Goal: Information Seeking & Learning: Understand process/instructions

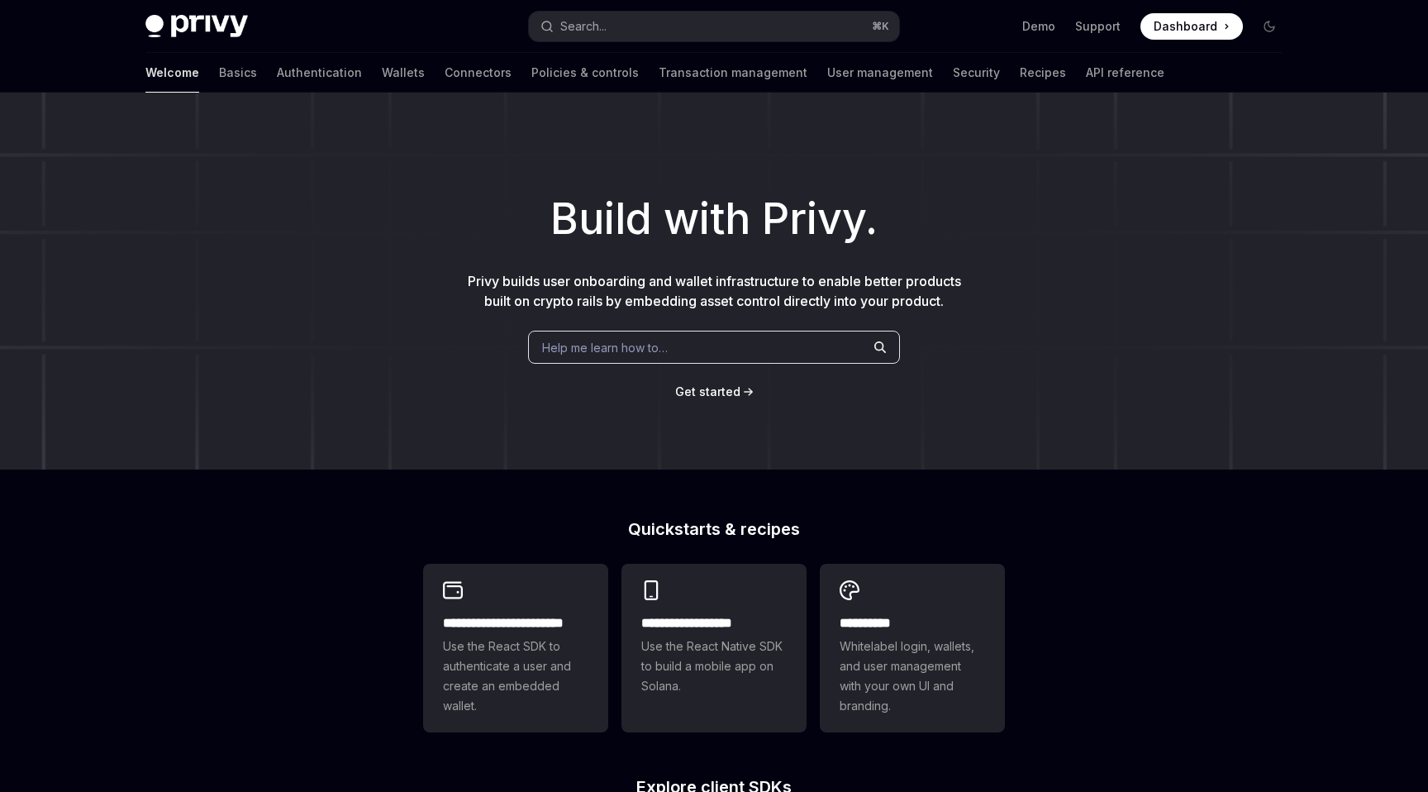
click at [612, 345] on span "Help me learn how to…" at bounding box center [605, 347] width 126 height 17
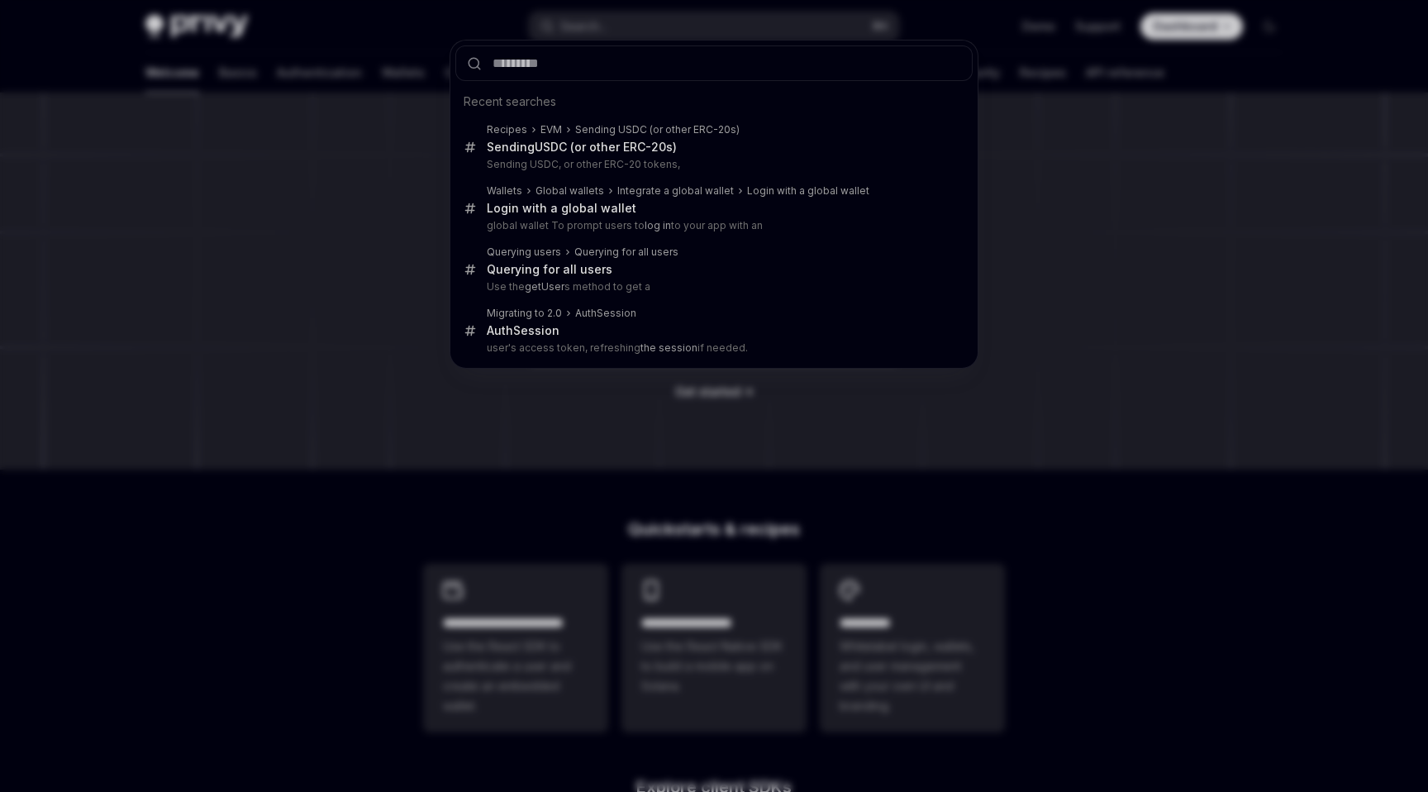
click at [551, 53] on input "text" at bounding box center [713, 63] width 517 height 36
click at [551, 33] on div "Recent searches Recipes EVM Sending USDC (or other ERC-20s) Sending USD C (or o…" at bounding box center [714, 396] width 1428 height 792
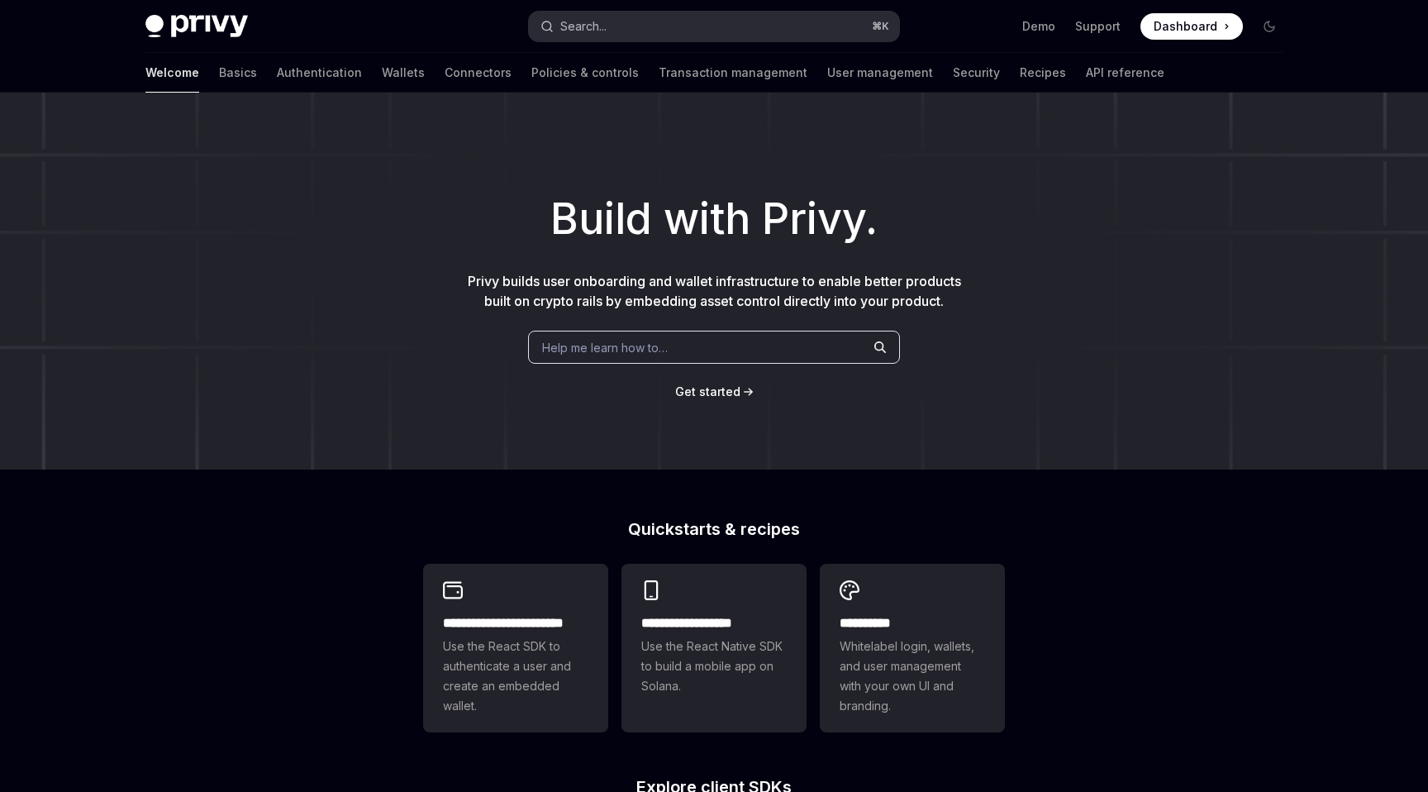
click at [576, 21] on div "Search..." at bounding box center [583, 27] width 46 height 20
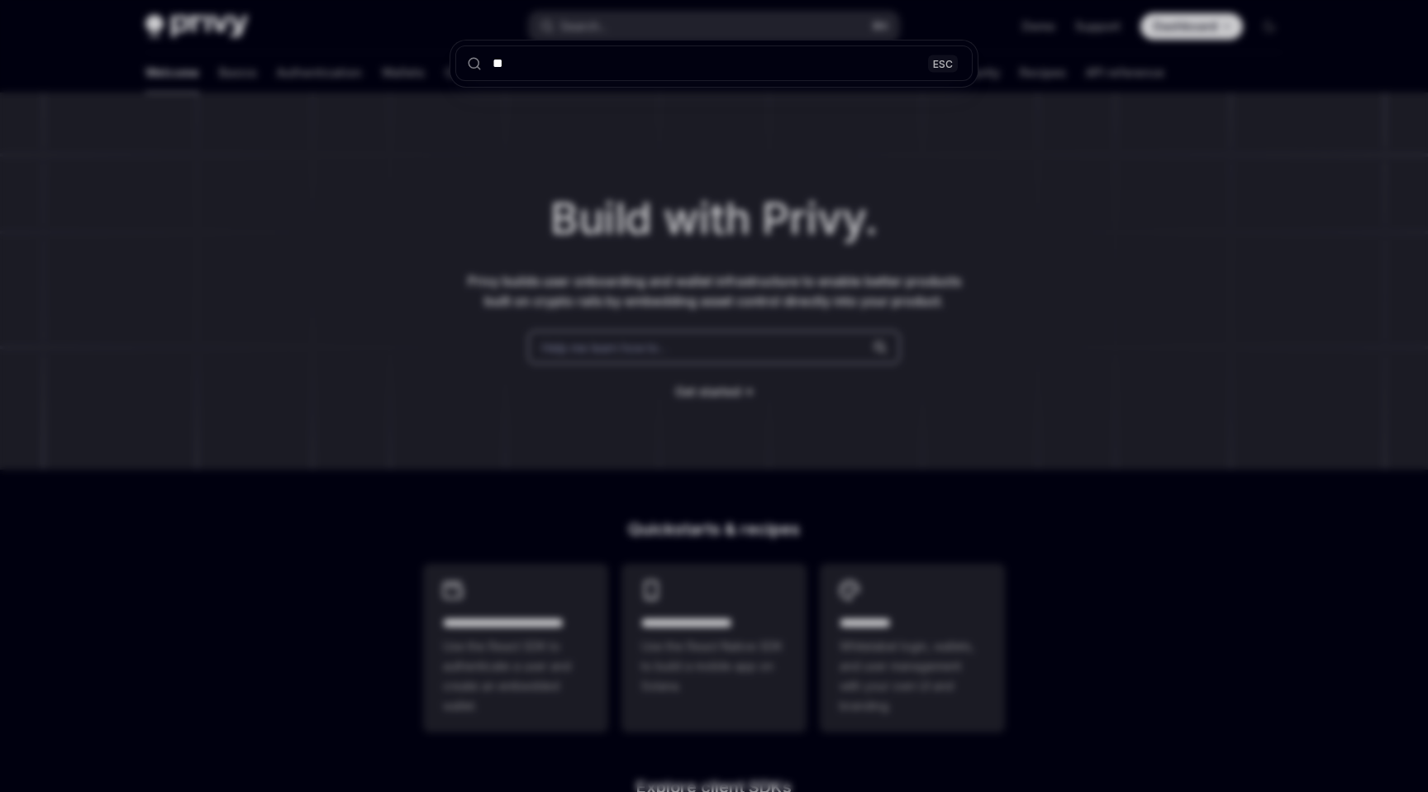
type input "***"
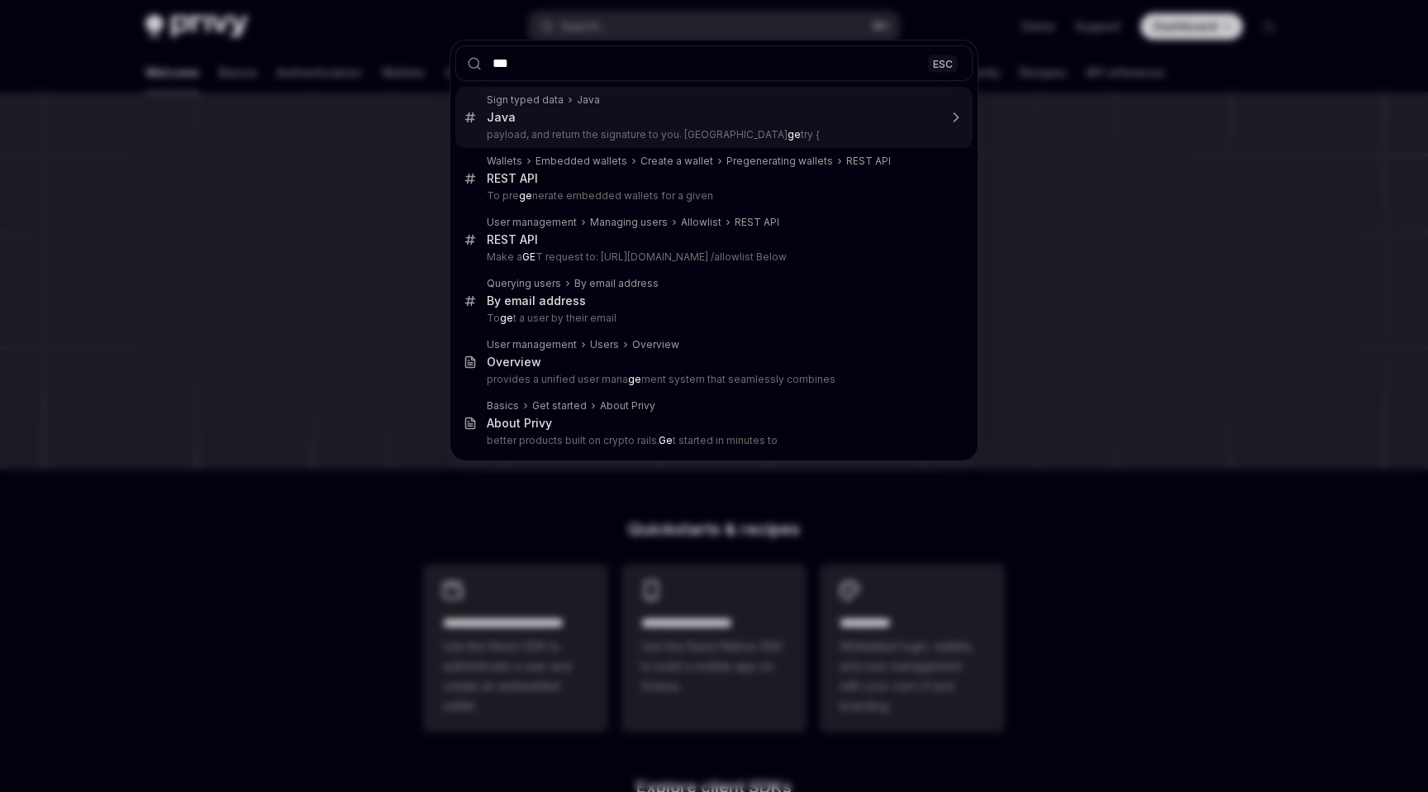
type textarea "*"
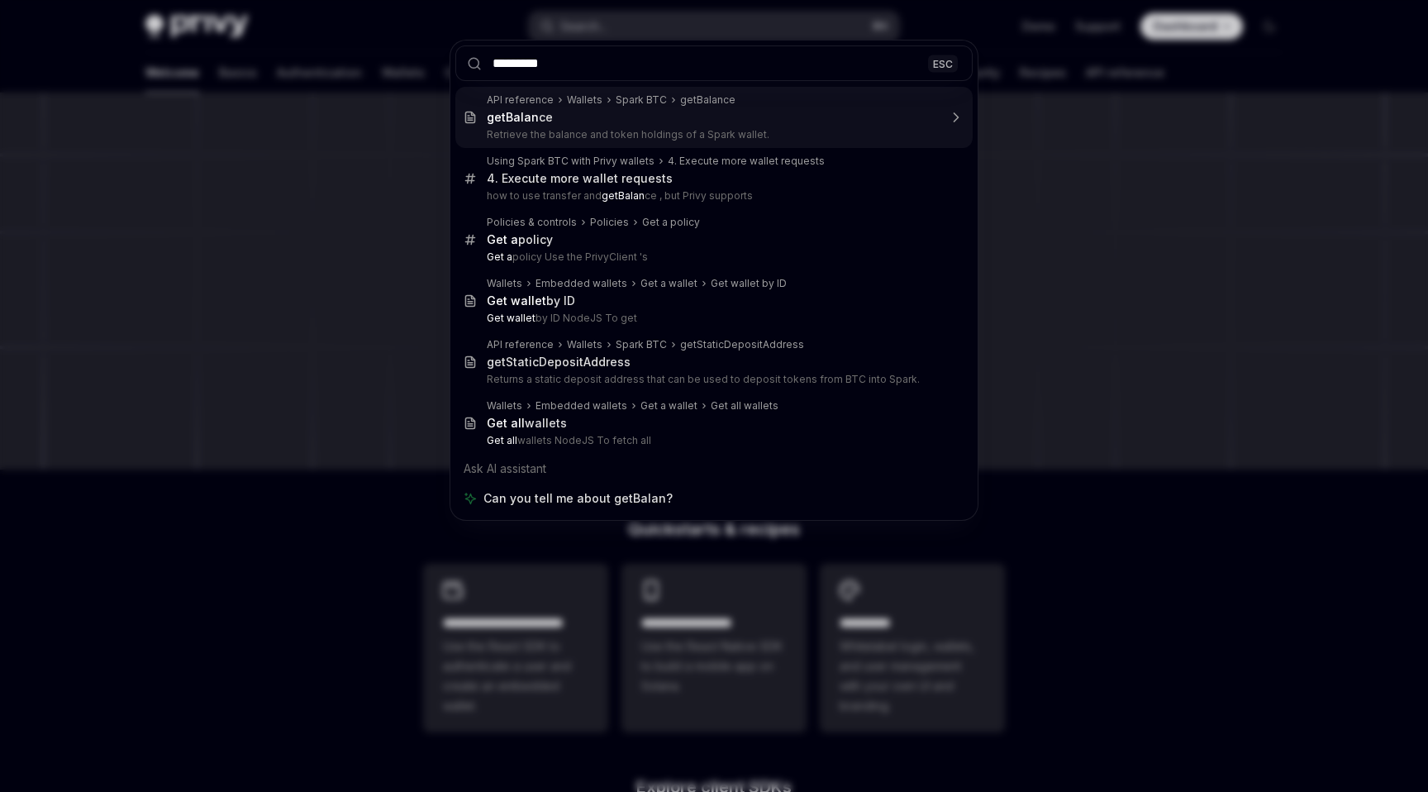
type input "**********"
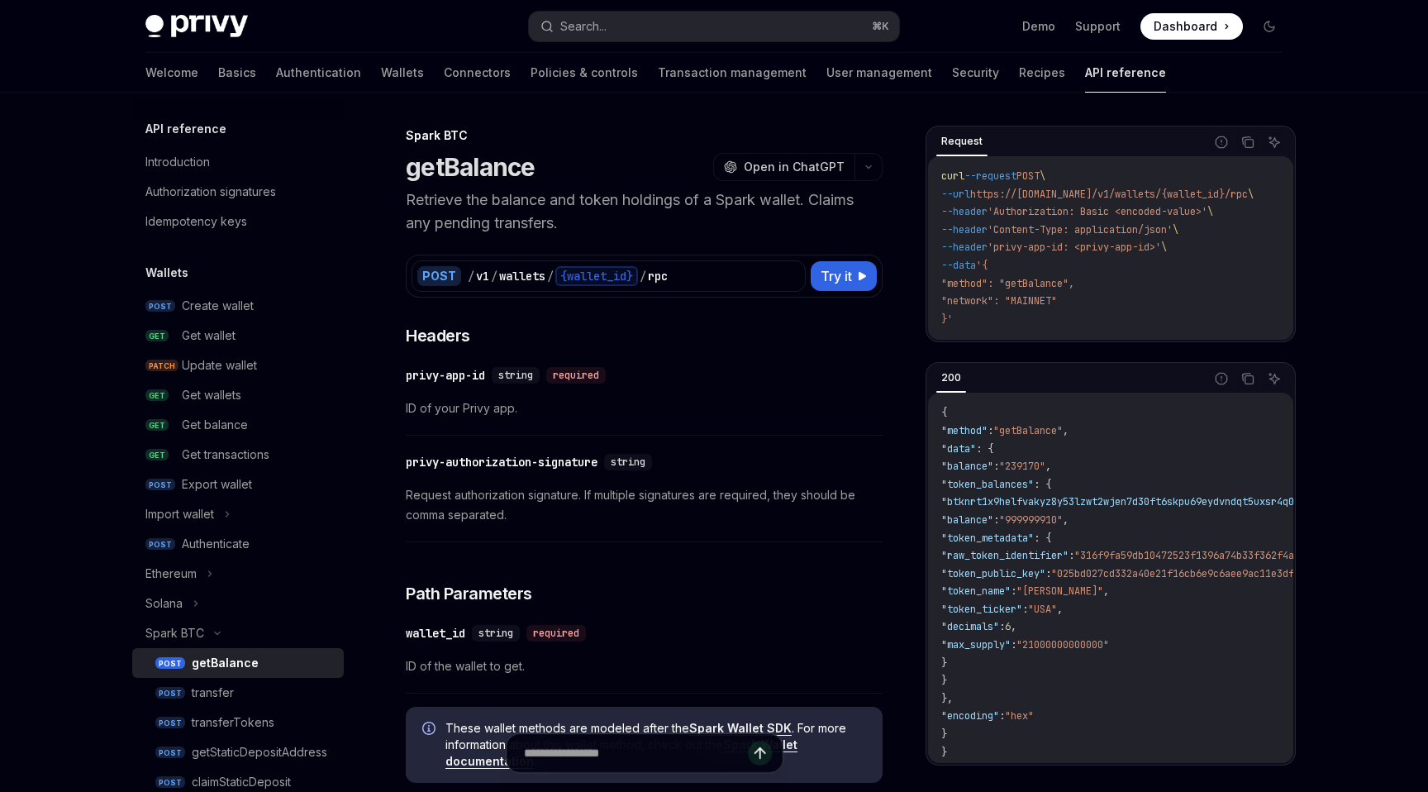
scroll to position [93, 0]
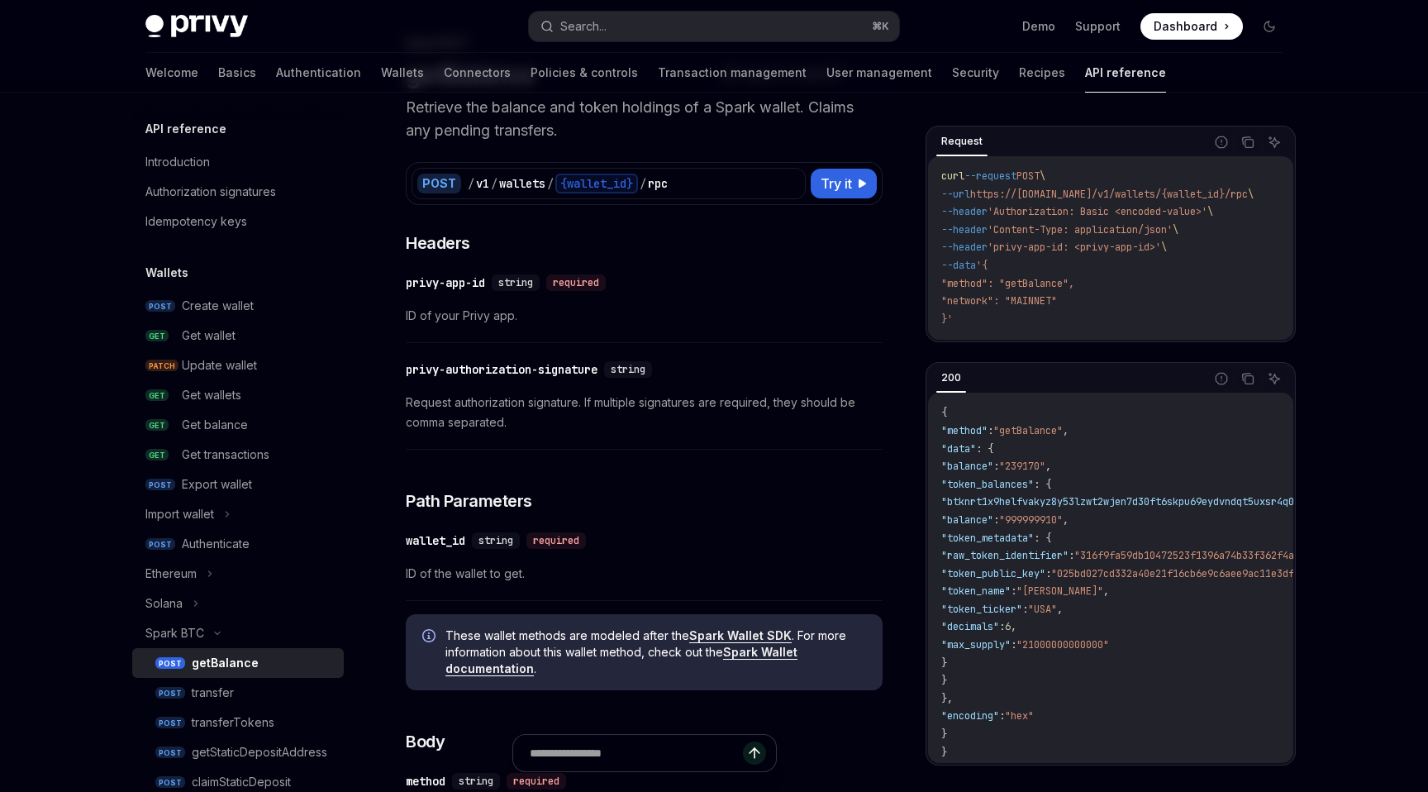
click at [576, 384] on div "​ privy-authorization-signature string Request authorization signature. If mult…" at bounding box center [644, 400] width 477 height 98
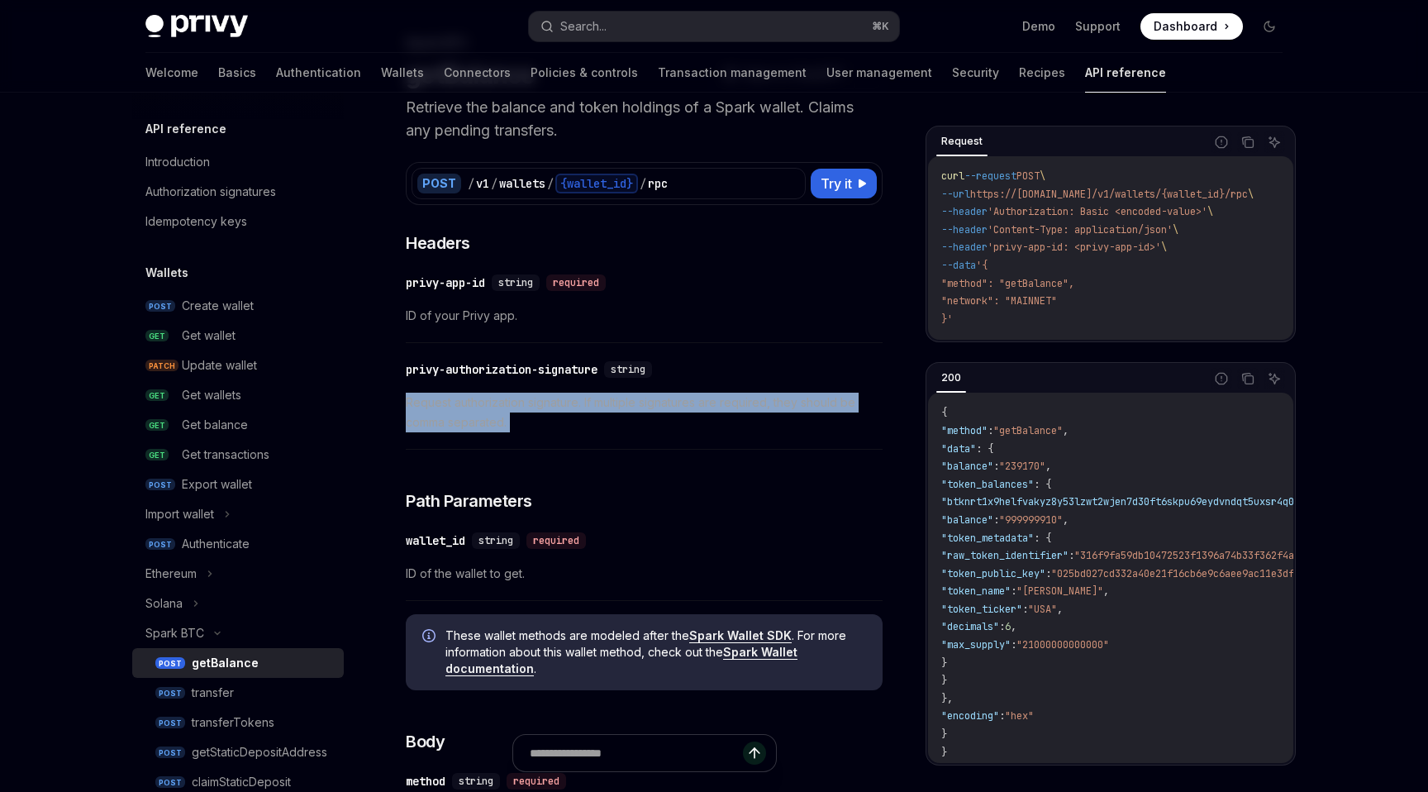
click at [576, 384] on div "​ privy-authorization-signature string Request authorization signature. If mult…" at bounding box center [644, 400] width 477 height 98
drag, startPoint x: 576, startPoint y: 384, endPoint x: 570, endPoint y: 374, distance: 11.5
click at [570, 374] on div "​ privy-authorization-signature string Request authorization signature. If mult…" at bounding box center [644, 400] width 477 height 98
click at [570, 374] on div "privy-authorization-signature" at bounding box center [502, 369] width 192 height 17
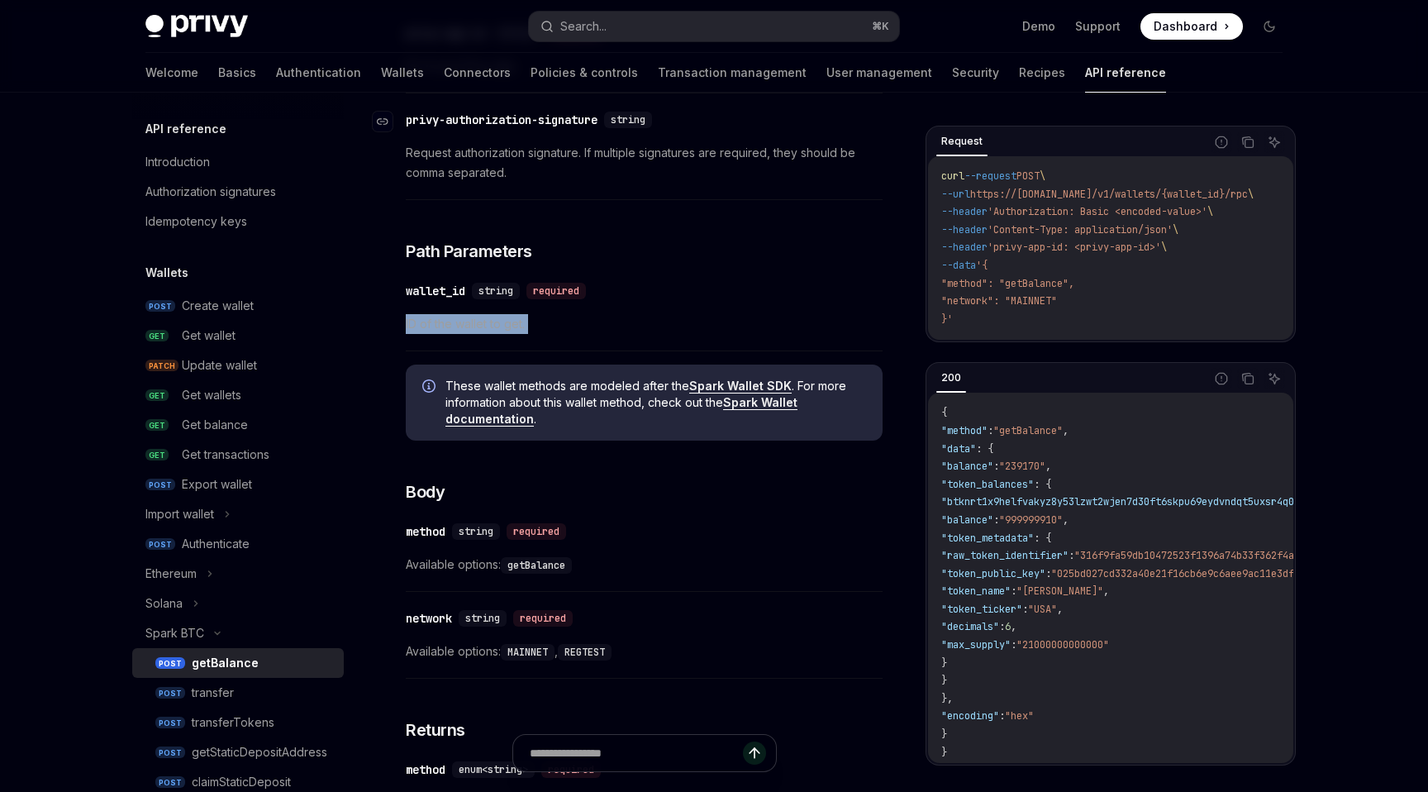
scroll to position [343, 0]
click at [608, 317] on span "ID of the wallet to get." at bounding box center [644, 323] width 477 height 20
drag, startPoint x: 608, startPoint y: 317, endPoint x: 597, endPoint y: 261, distance: 56.6
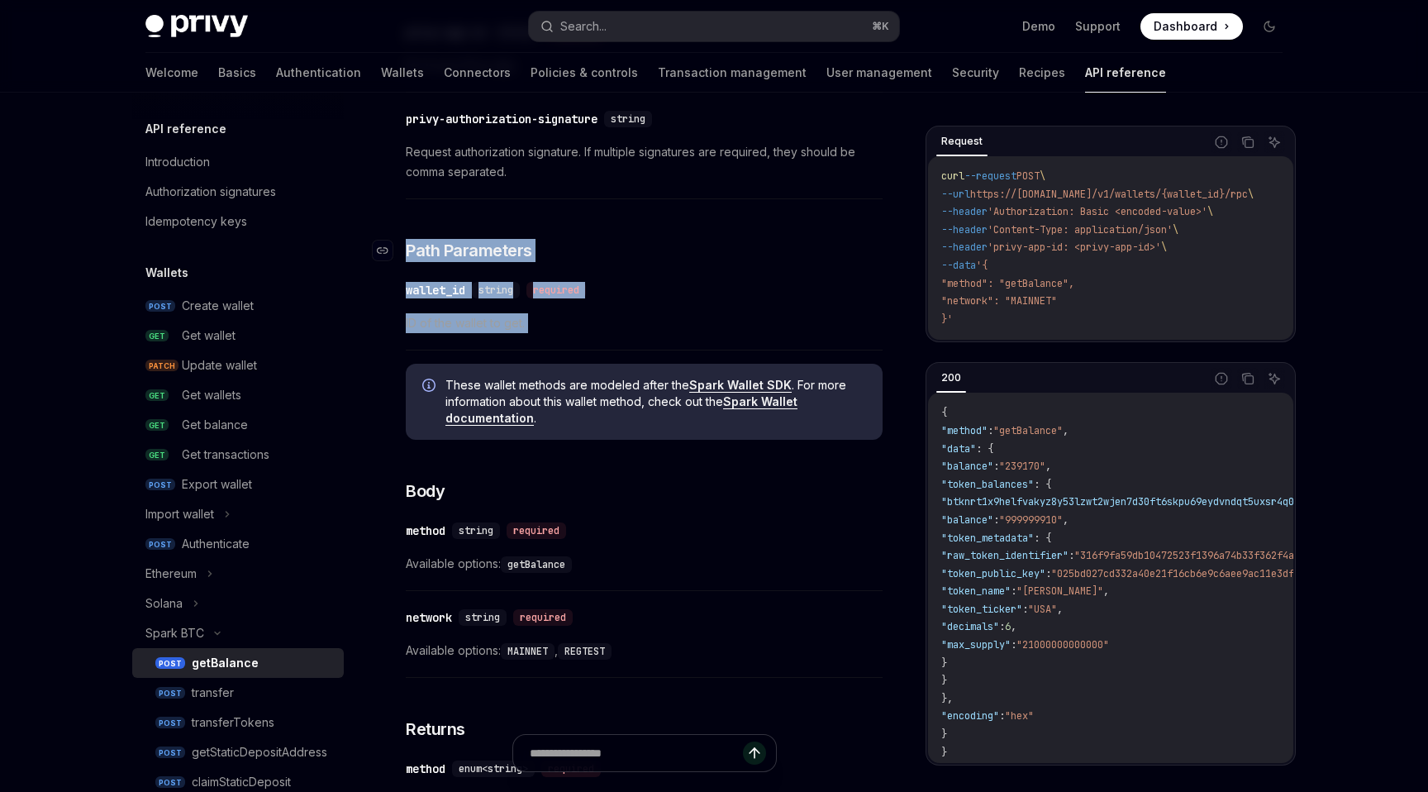
click at [597, 261] on h3 "​ Path Parameters" at bounding box center [644, 250] width 477 height 23
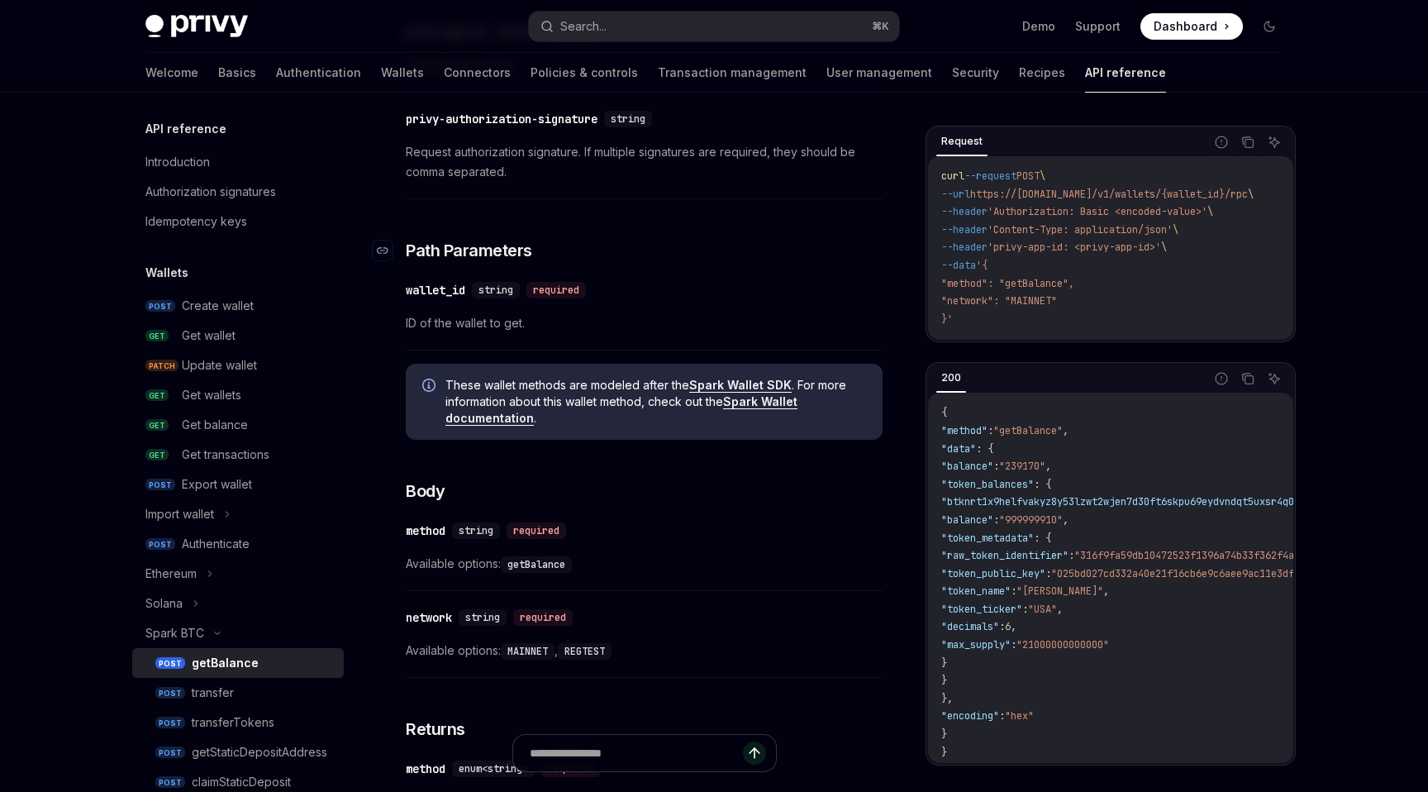
click at [597, 261] on h3 "​ Path Parameters" at bounding box center [644, 250] width 477 height 23
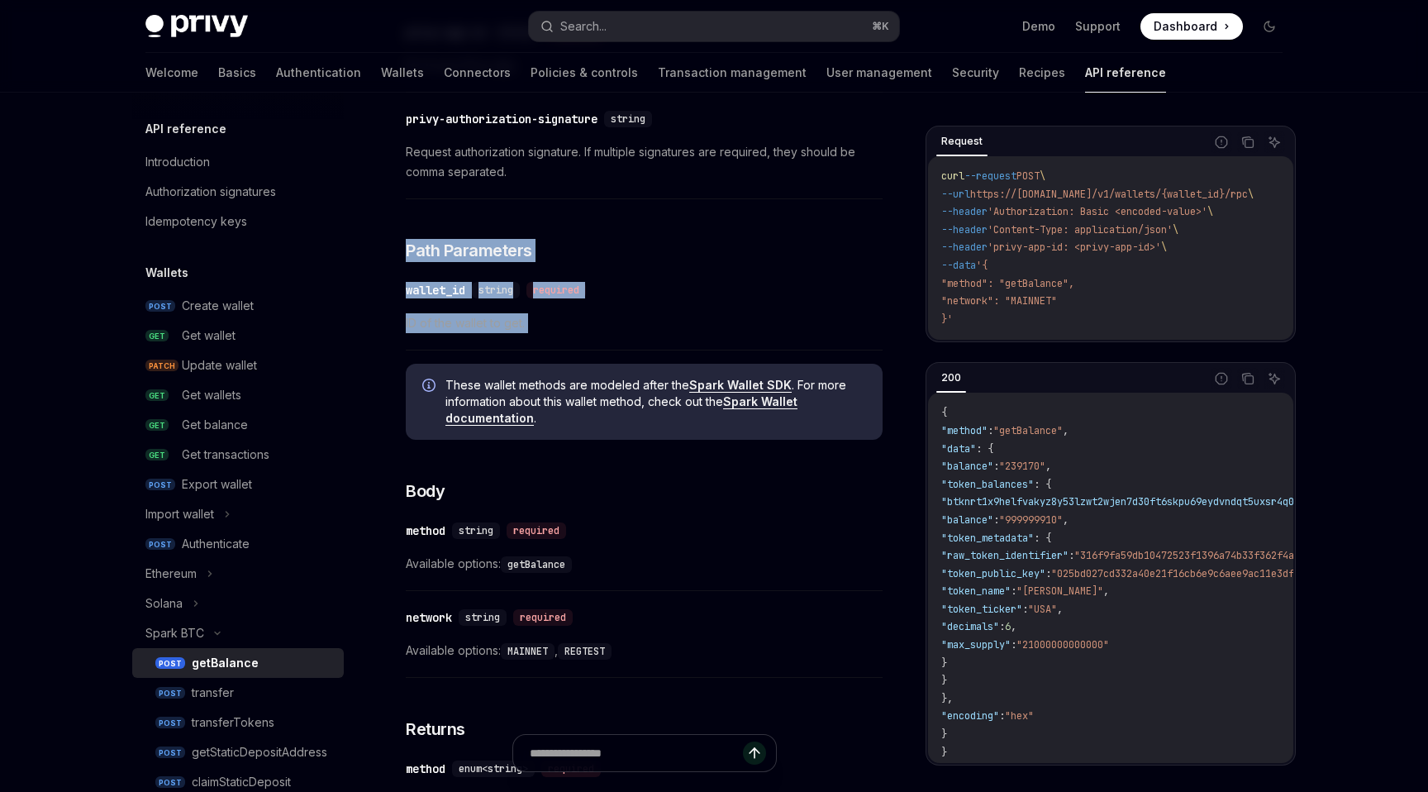
drag, startPoint x: 597, startPoint y: 261, endPoint x: 597, endPoint y: 320, distance: 58.7
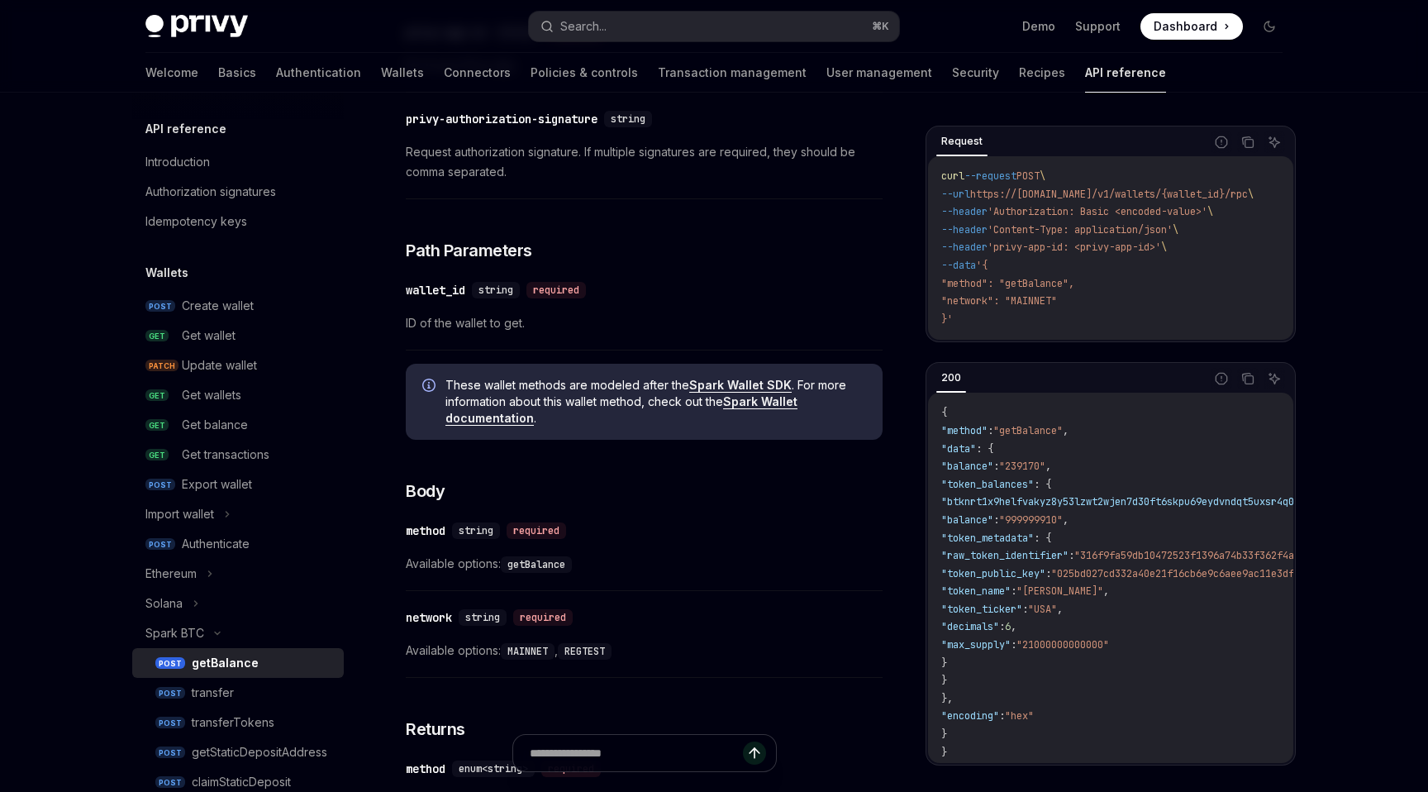
click at [597, 320] on span "ID of the wallet to get." at bounding box center [644, 323] width 477 height 20
drag, startPoint x: 597, startPoint y: 320, endPoint x: 597, endPoint y: 269, distance: 51.3
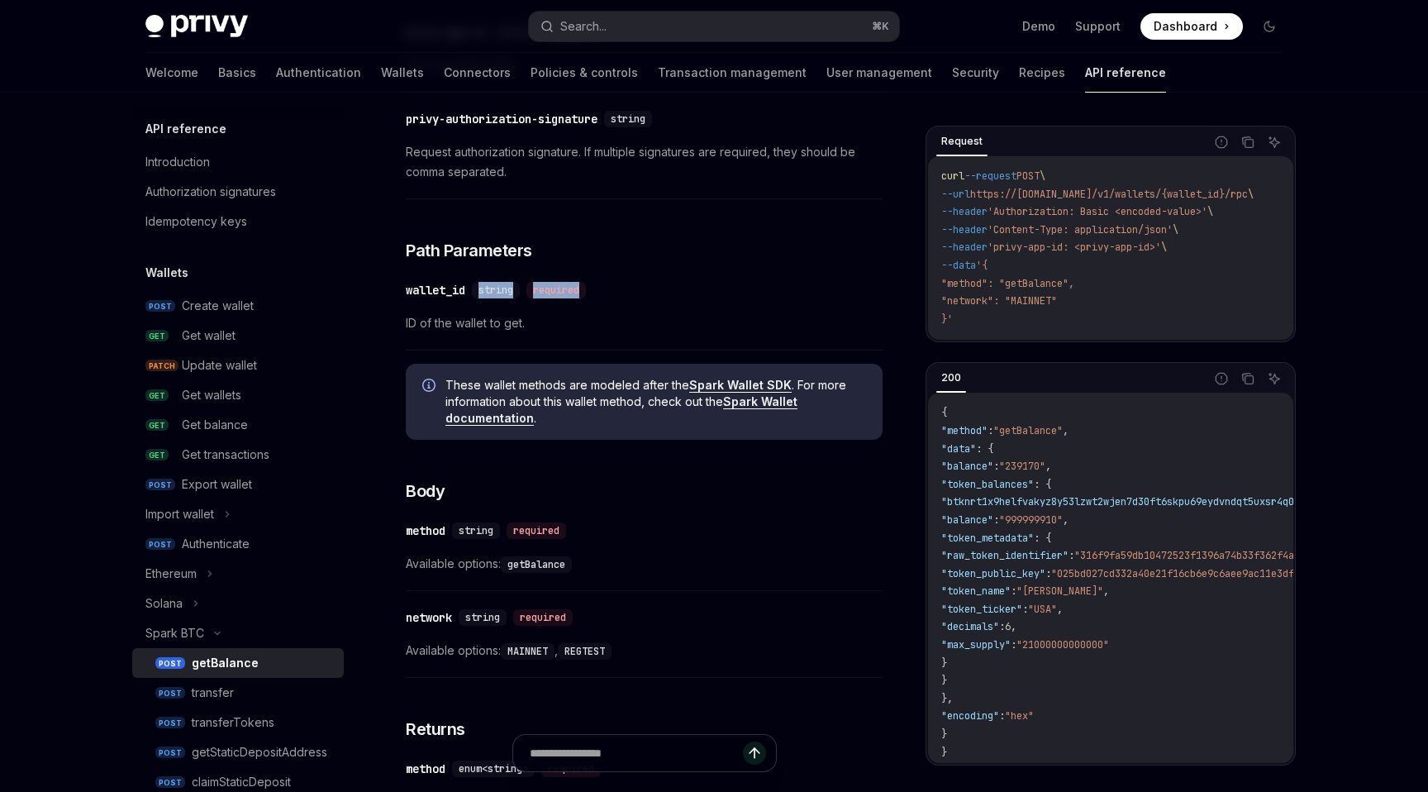
drag, startPoint x: 597, startPoint y: 269, endPoint x: 596, endPoint y: 250, distance: 18.2
click at [596, 250] on h3 "​ Path Parameters" at bounding box center [644, 250] width 477 height 23
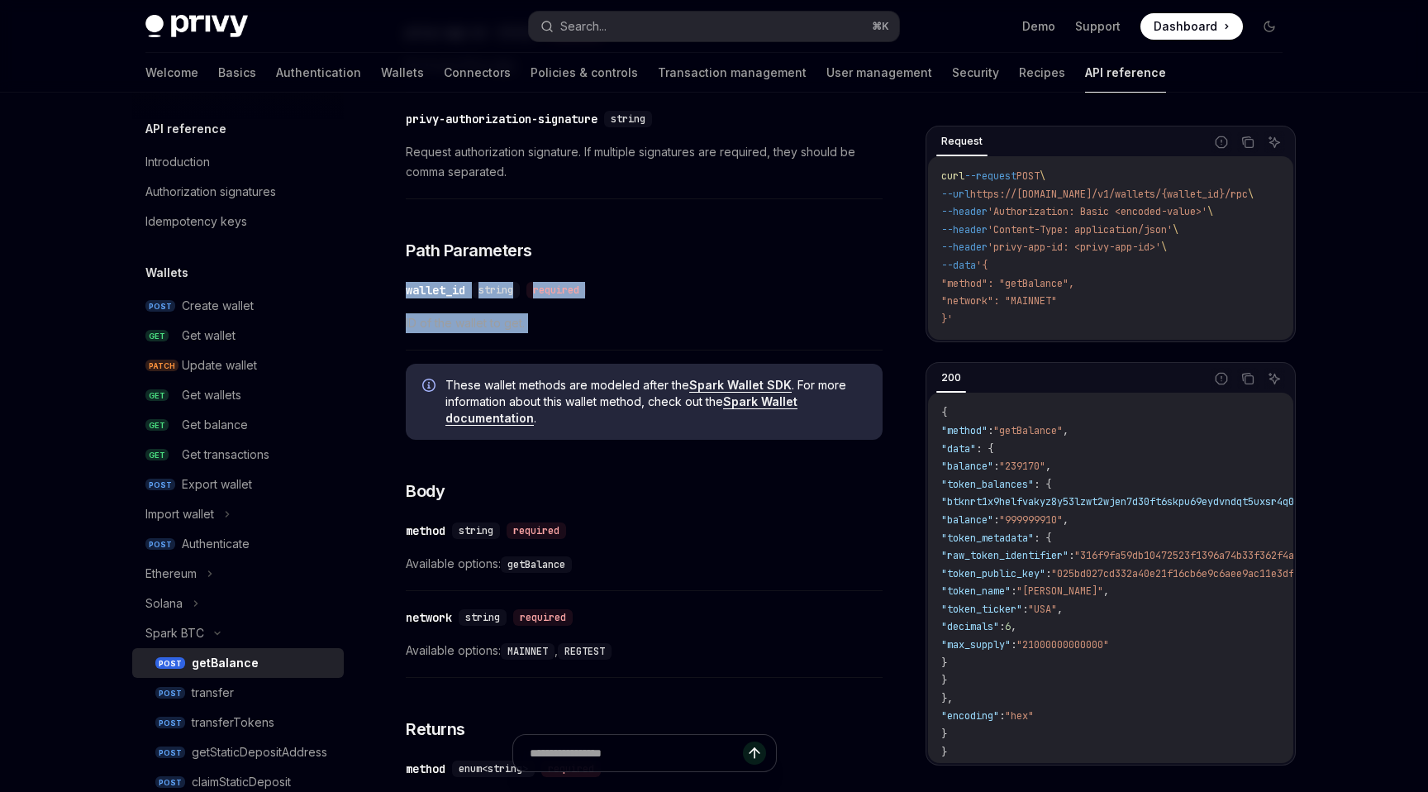
drag, startPoint x: 596, startPoint y: 250, endPoint x: 586, endPoint y: 336, distance: 86.5
click at [586, 336] on div "​ wallet_id string required ID of the wallet to get." at bounding box center [644, 311] width 477 height 79
drag, startPoint x: 586, startPoint y: 336, endPoint x: 564, endPoint y: 235, distance: 104.1
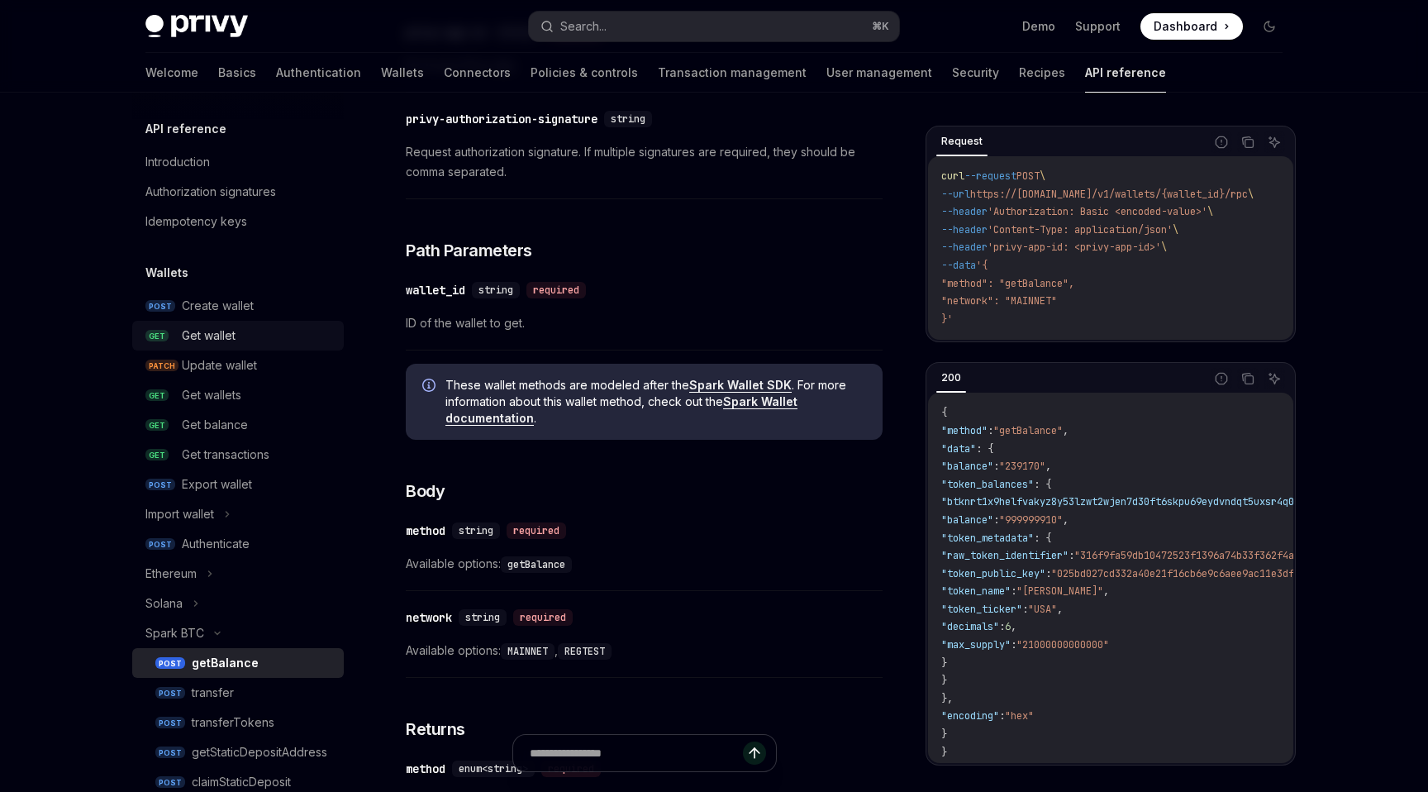
click at [222, 328] on div "Get wallet" at bounding box center [209, 336] width 54 height 20
type textarea "*"
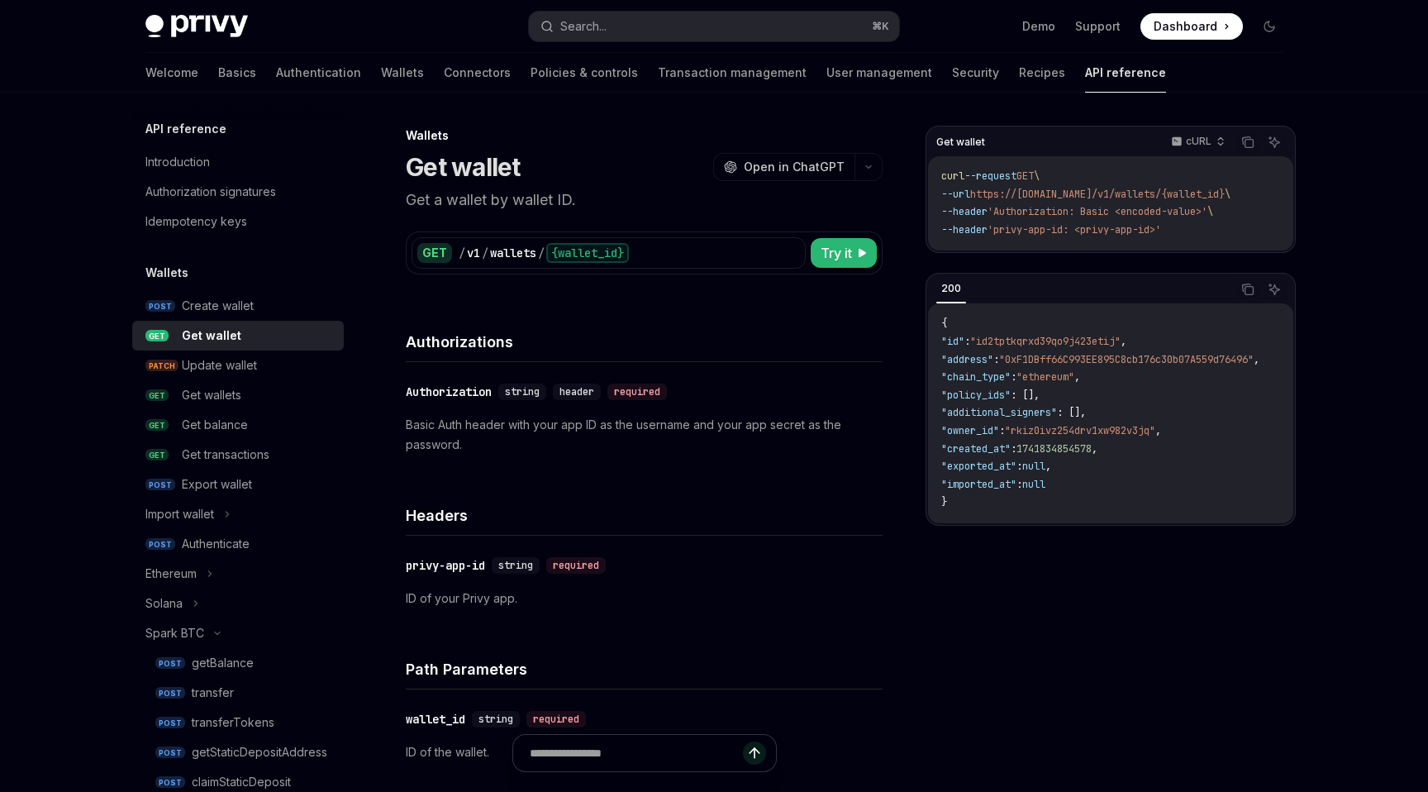
click at [626, 423] on p "Basic Auth header with your app ID as the username and your app secret as the p…" at bounding box center [644, 435] width 477 height 40
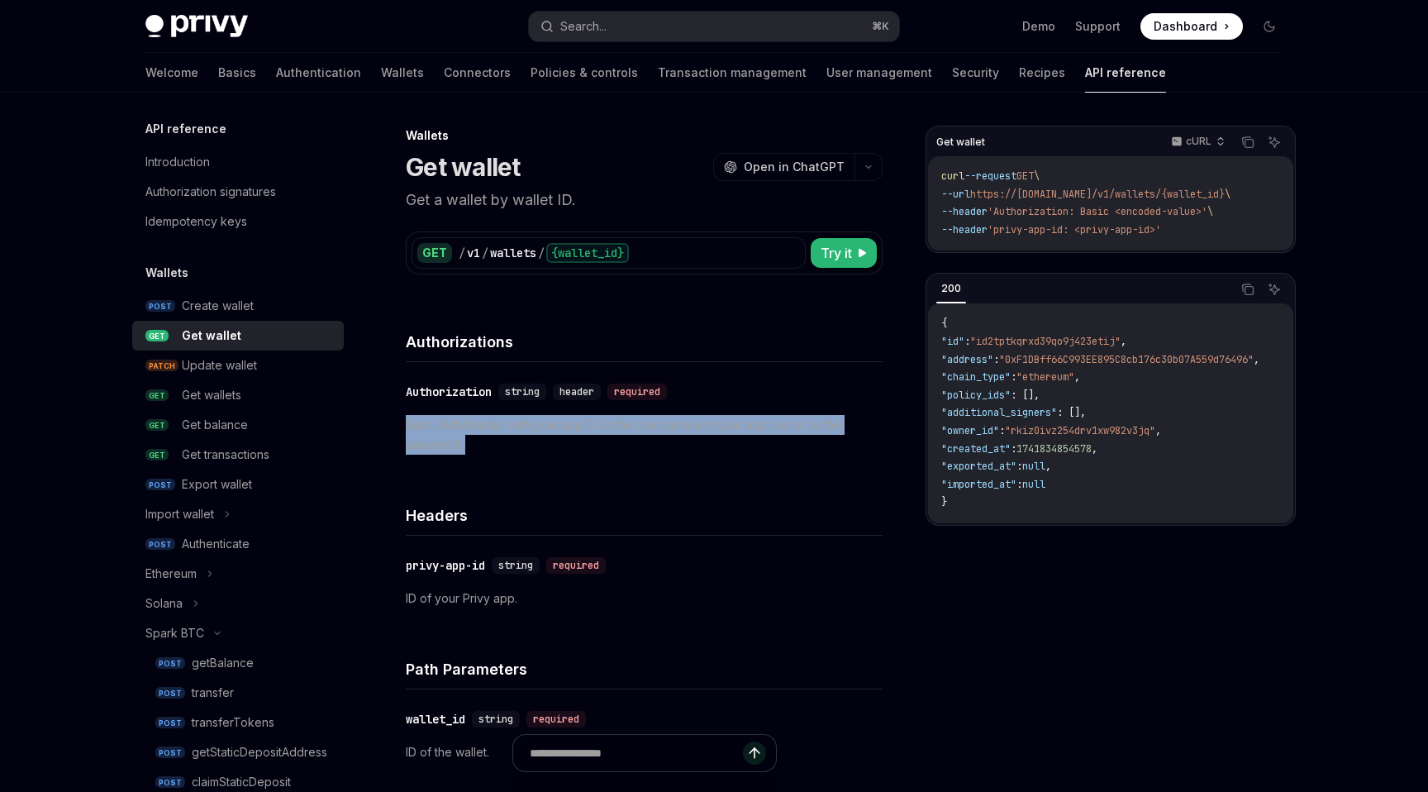
click at [626, 423] on p "Basic Auth header with your app ID as the username and your app secret as the p…" at bounding box center [644, 435] width 477 height 40
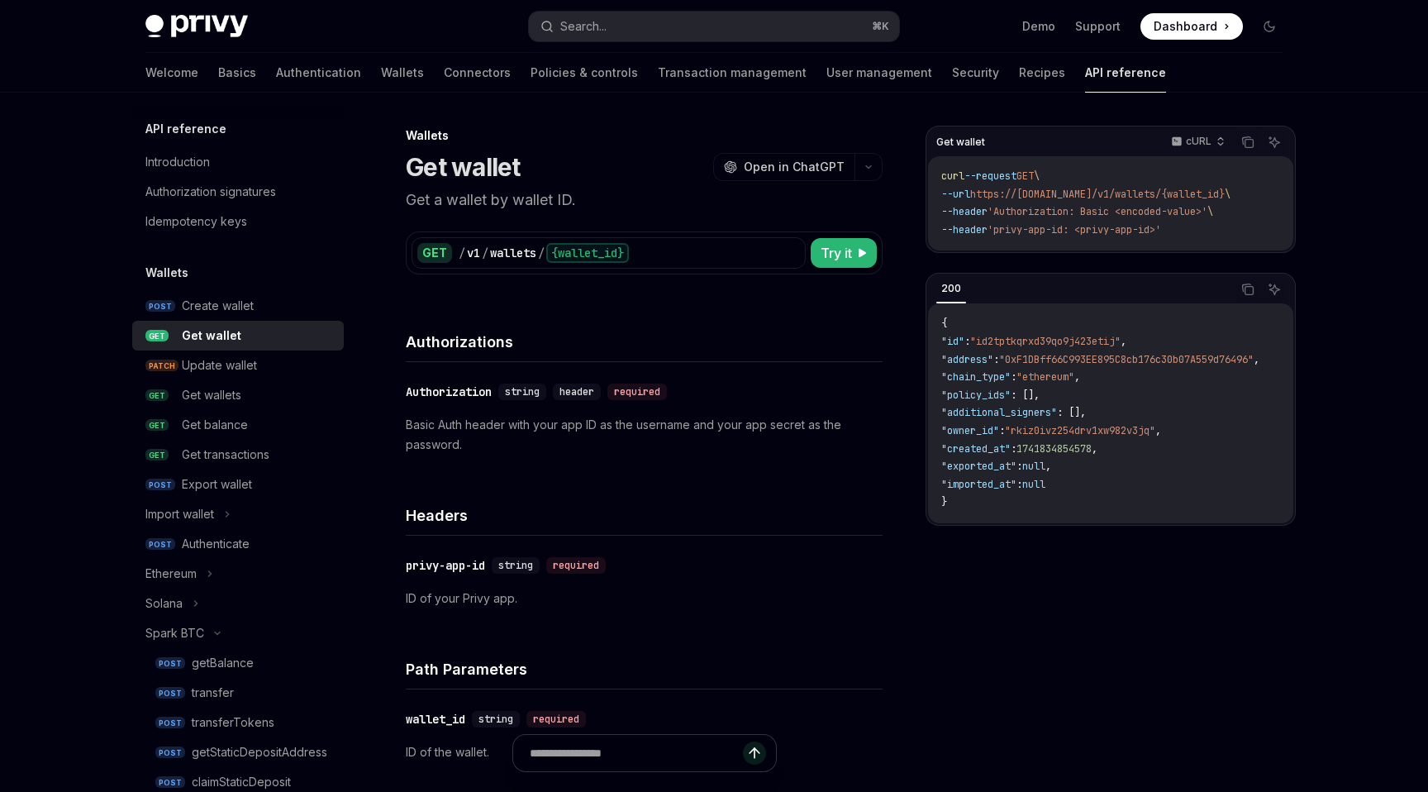
click at [638, 423] on p "Basic Auth header with your app ID as the username and your app secret as the p…" at bounding box center [644, 435] width 477 height 40
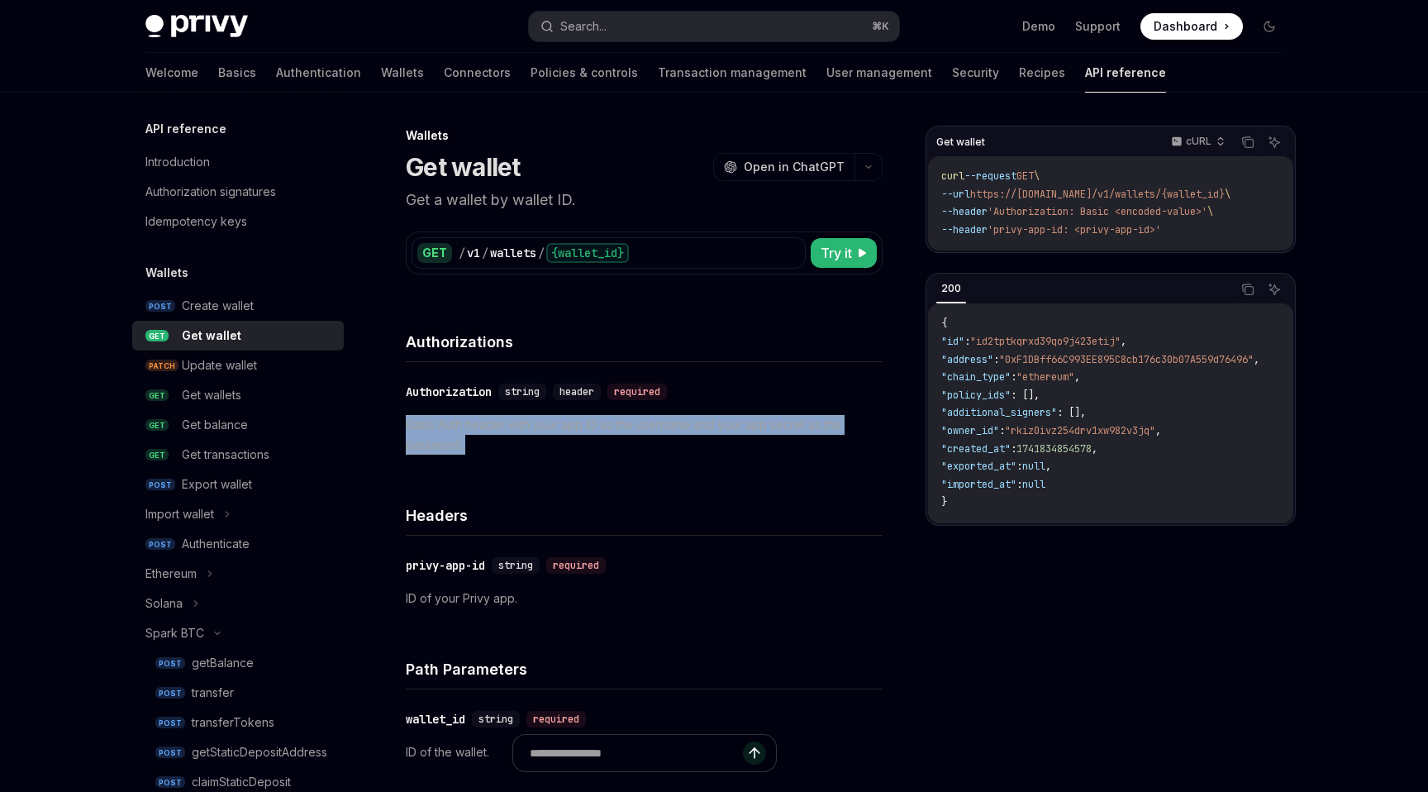
click at [638, 423] on p "Basic Auth header with your app ID as the username and your app secret as the p…" at bounding box center [644, 435] width 477 height 40
click at [638, 436] on p "Basic Auth header with your app ID as the username and your app secret as the p…" at bounding box center [644, 435] width 477 height 40
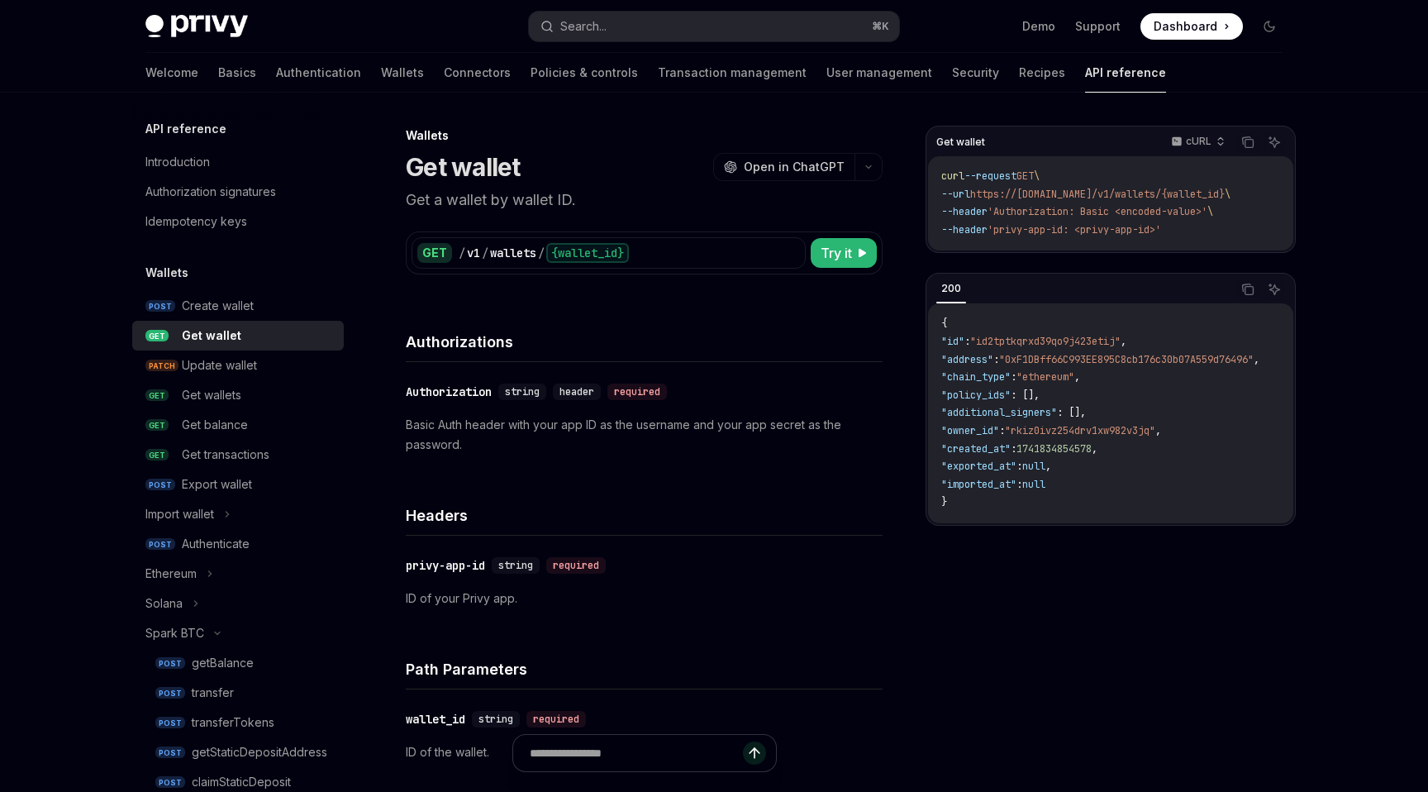
click at [638, 434] on p "Basic Auth header with your app ID as the username and your app secret as the p…" at bounding box center [644, 435] width 477 height 40
click at [634, 431] on p "Basic Auth header with your app ID as the username and your app secret as the p…" at bounding box center [644, 435] width 477 height 40
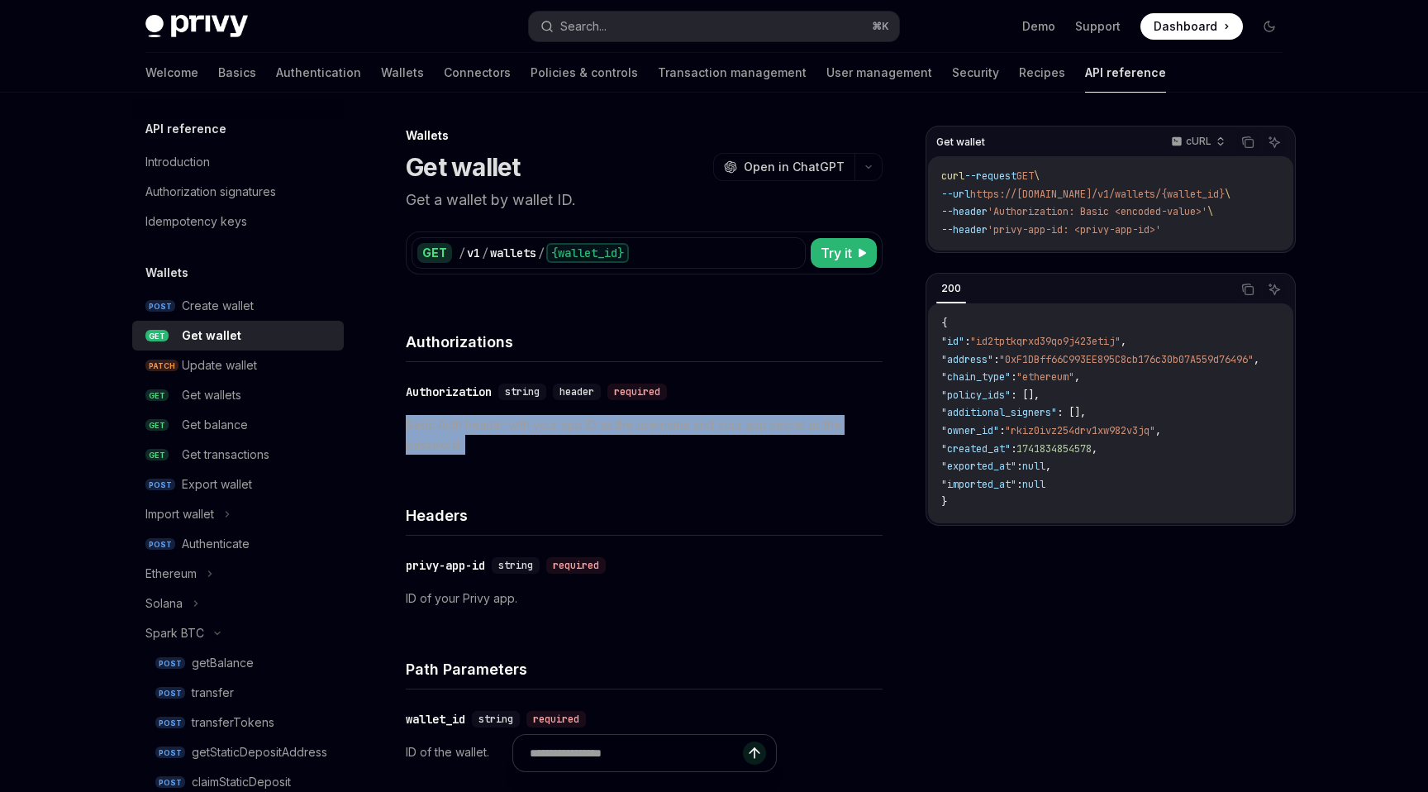
click at [634, 431] on p "Basic Auth header with your app ID as the username and your app secret as the p…" at bounding box center [644, 435] width 477 height 40
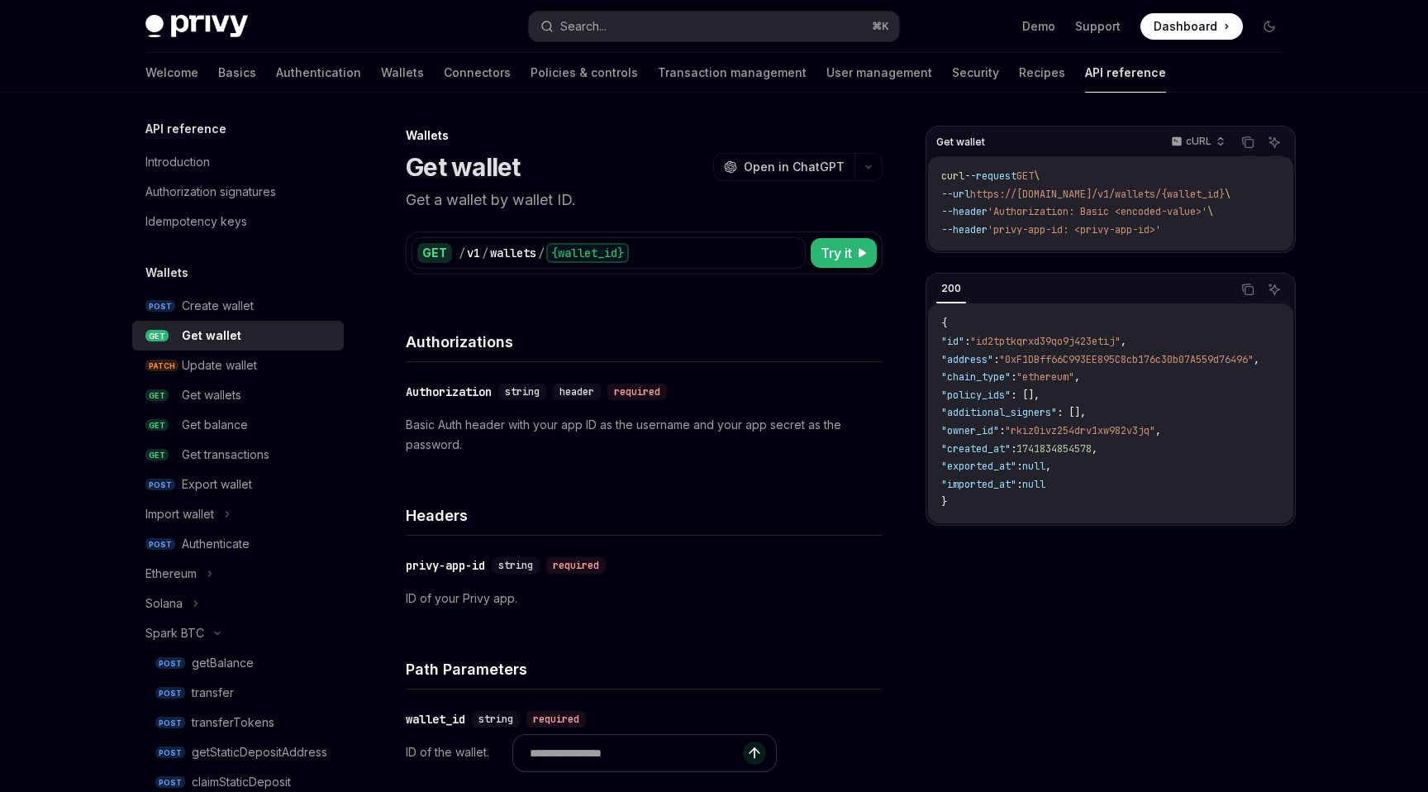
click at [634, 449] on p "Basic Auth header with your app ID as the username and your app secret as the p…" at bounding box center [644, 435] width 477 height 40
click at [634, 427] on p "Basic Auth header with your app ID as the username and your app secret as the p…" at bounding box center [644, 435] width 477 height 40
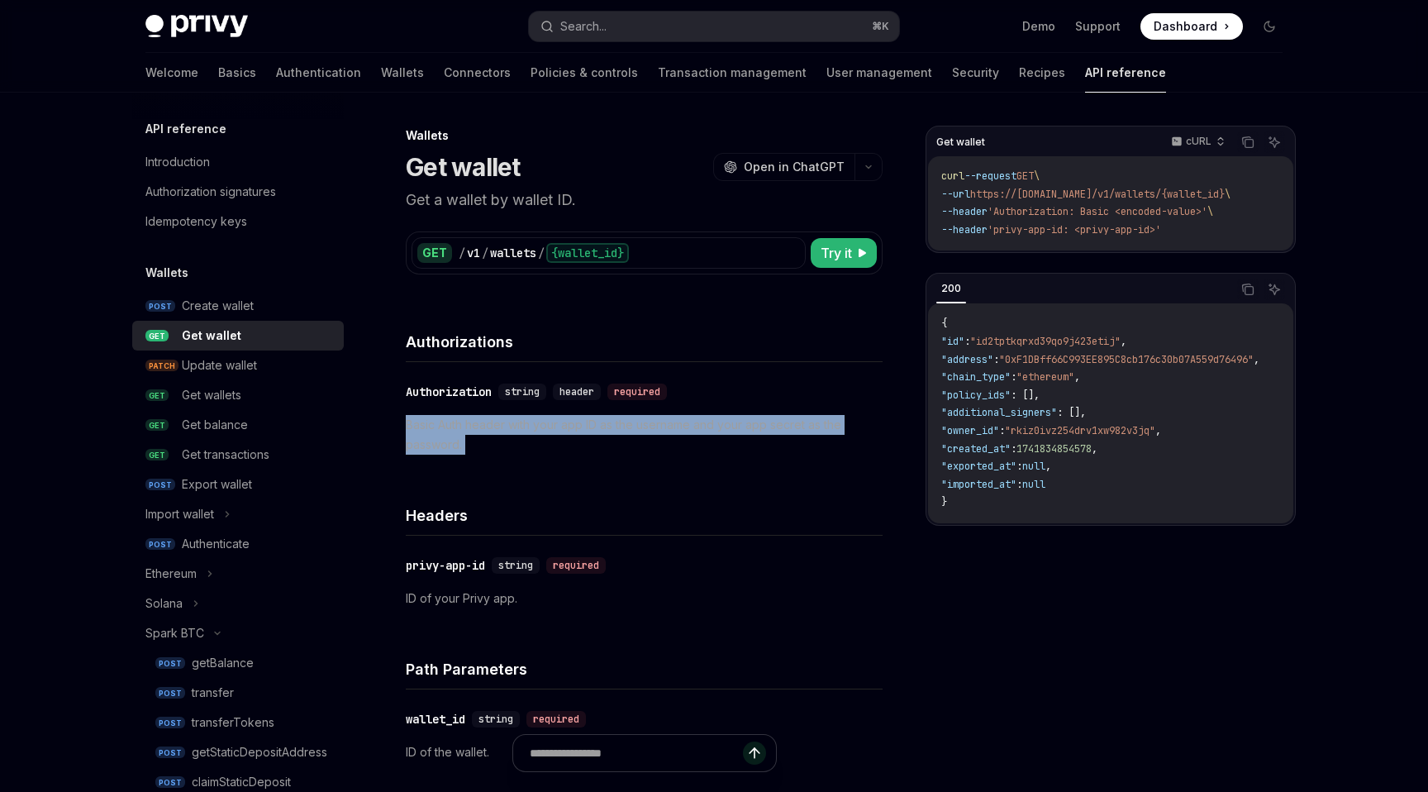
click at [634, 427] on p "Basic Auth header with your app ID as the username and your app secret as the p…" at bounding box center [644, 435] width 477 height 40
click at [634, 430] on p "Basic Auth header with your app ID as the username and your app secret as the p…" at bounding box center [644, 435] width 477 height 40
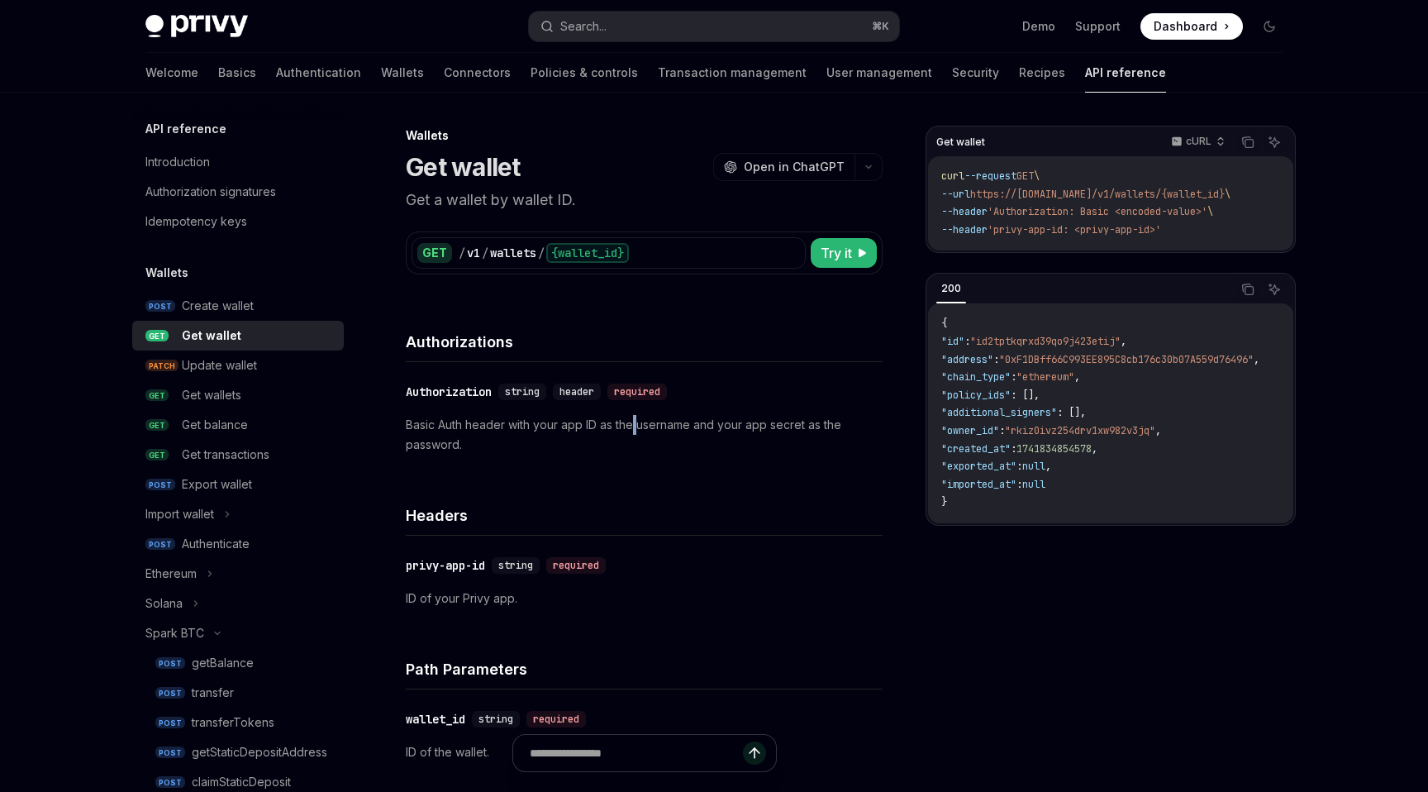
click at [634, 430] on p "Basic Auth header with your app ID as the username and your app secret as the p…" at bounding box center [644, 435] width 477 height 40
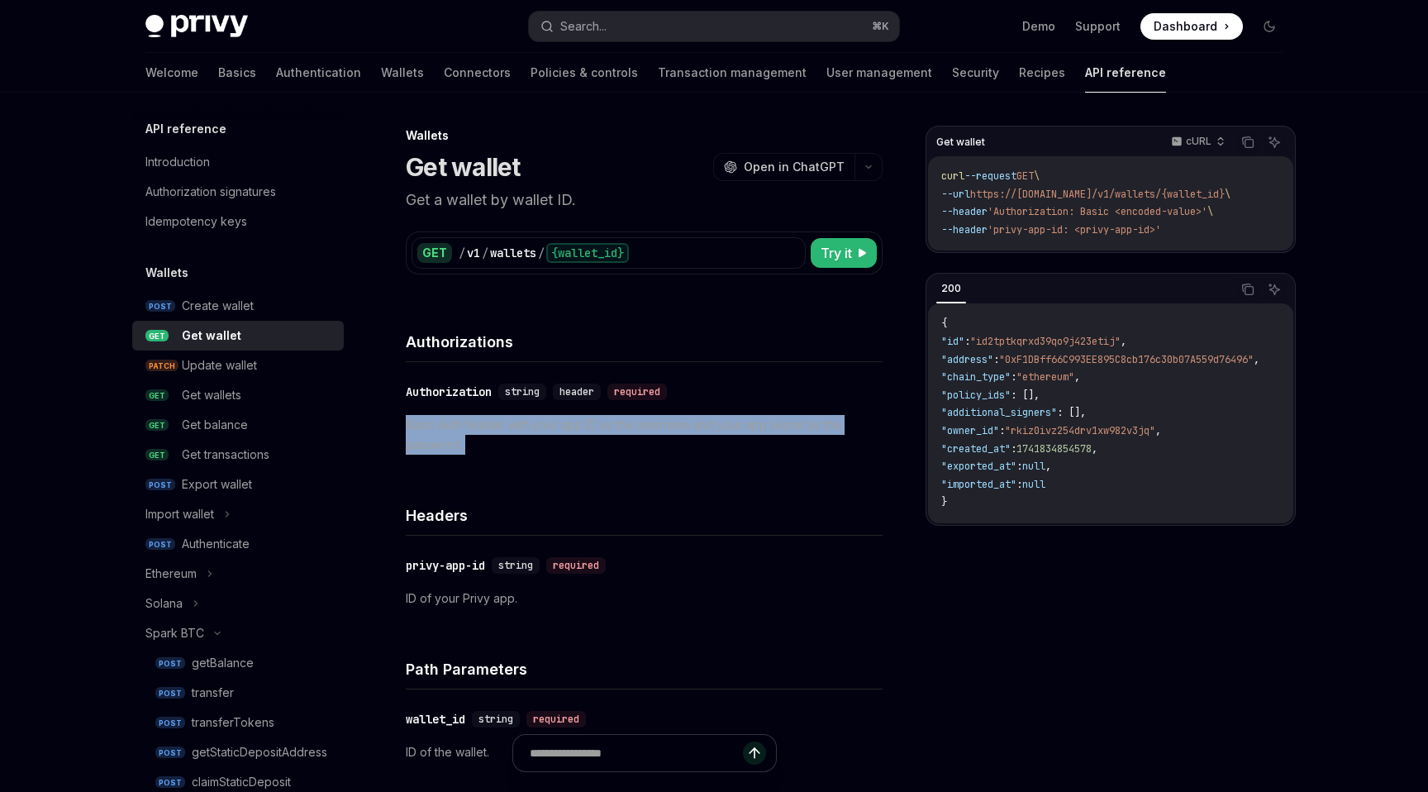
click at [634, 430] on p "Basic Auth header with your app ID as the username and your app secret as the p…" at bounding box center [644, 435] width 477 height 40
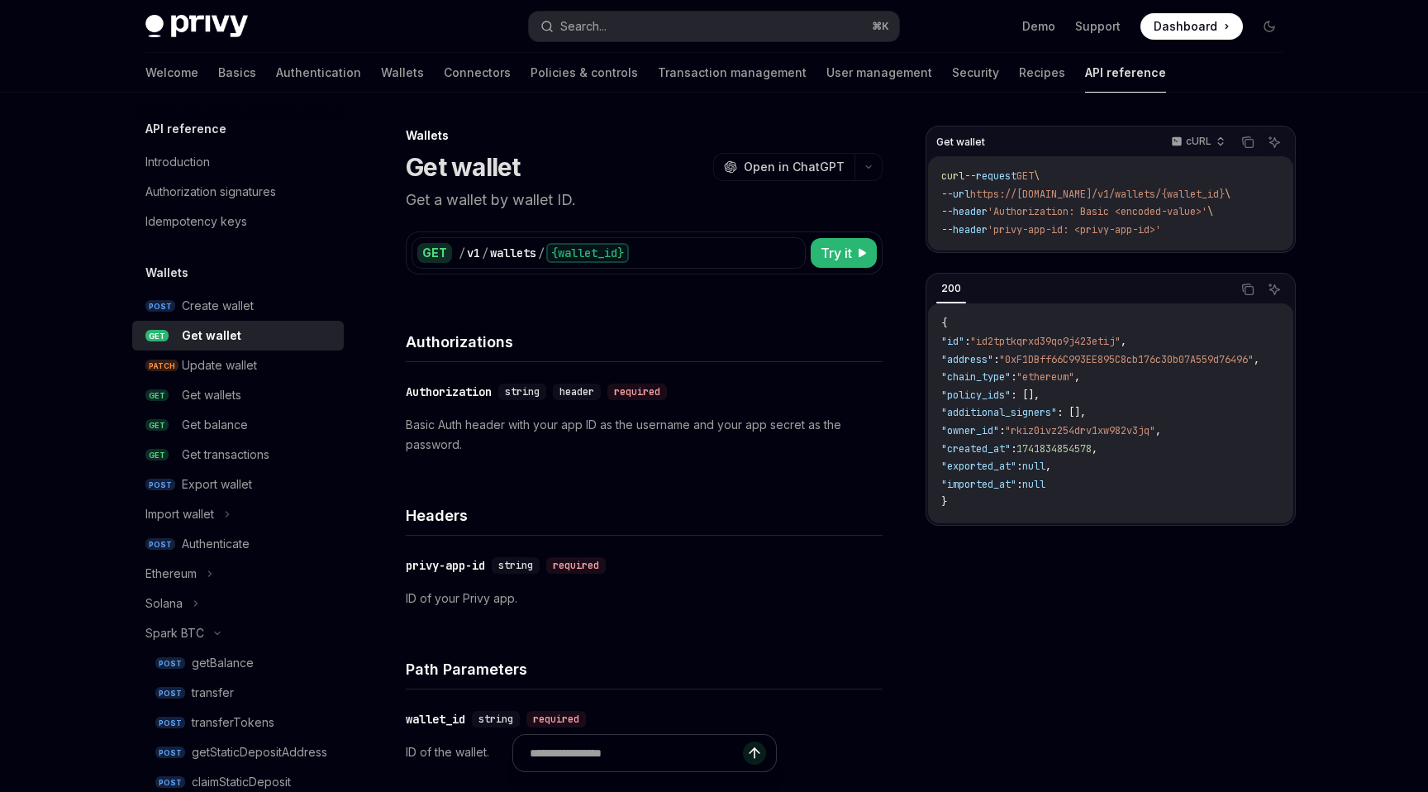
click at [634, 433] on p "Basic Auth header with your app ID as the username and your app secret as the p…" at bounding box center [644, 435] width 477 height 40
click at [634, 427] on p "Basic Auth header with your app ID as the username and your app secret as the p…" at bounding box center [644, 435] width 477 height 40
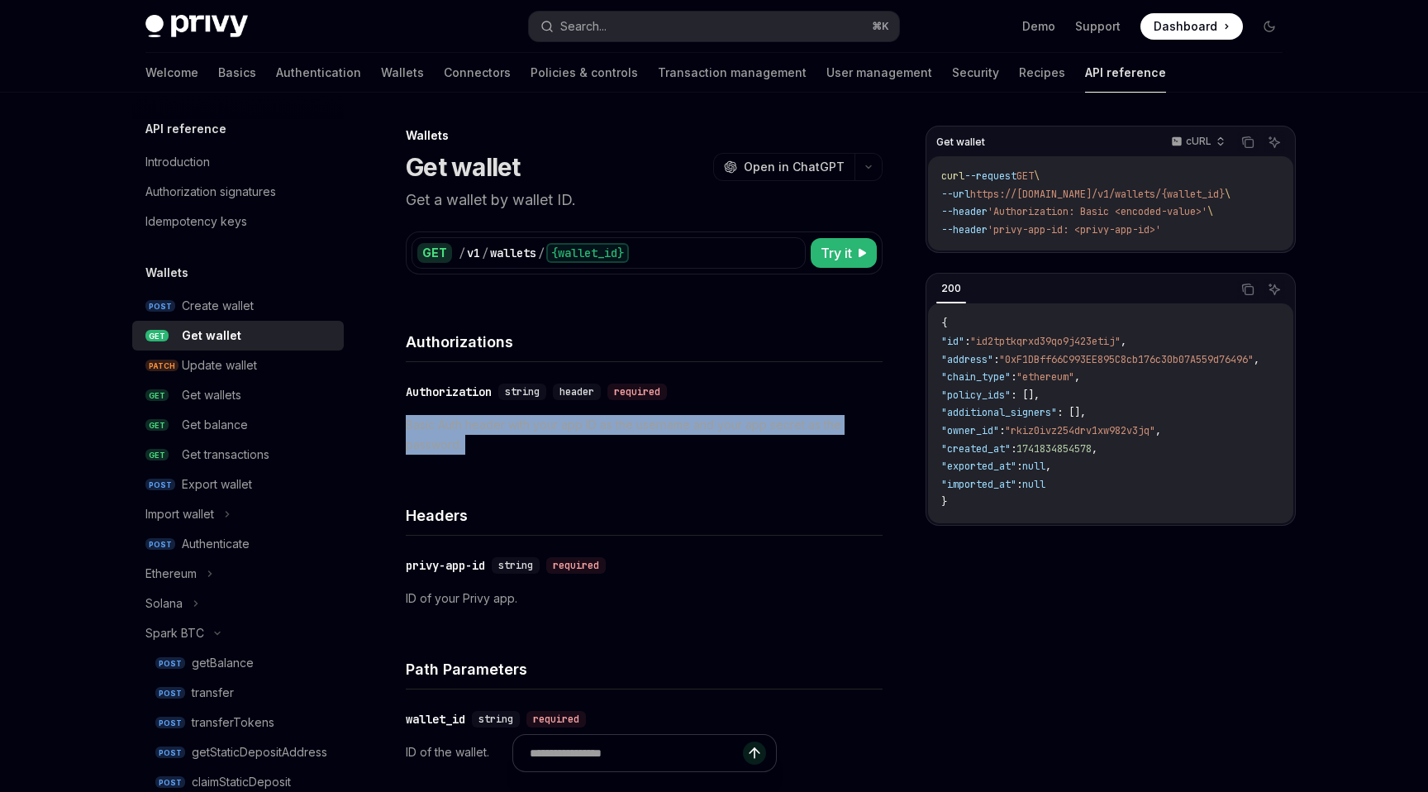
click at [634, 427] on p "Basic Auth header with your app ID as the username and your app secret as the p…" at bounding box center [644, 435] width 477 height 40
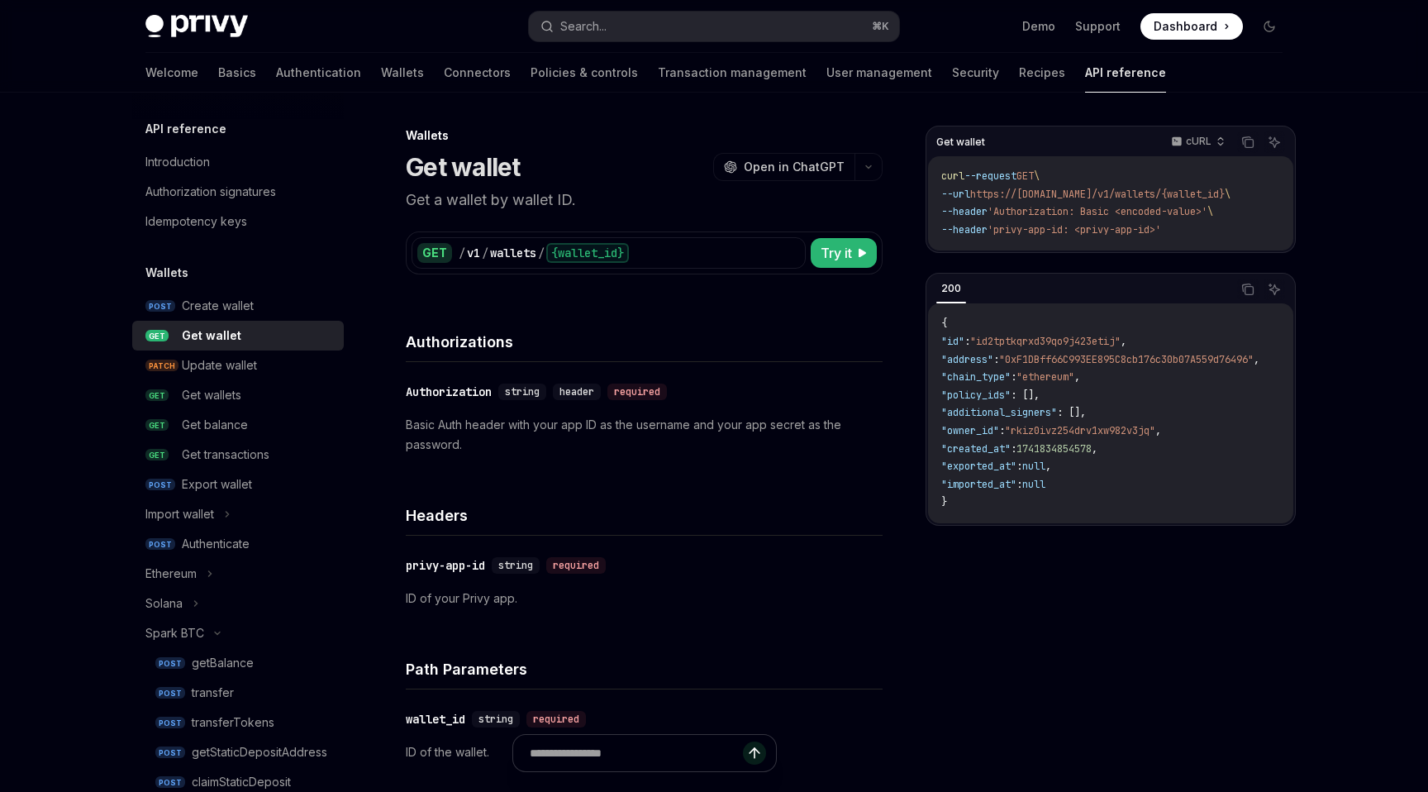
click at [634, 438] on p "Basic Auth header with your app ID as the username and your app secret as the p…" at bounding box center [644, 435] width 477 height 40
click at [634, 429] on p "Basic Auth header with your app ID as the username and your app secret as the p…" at bounding box center [644, 435] width 477 height 40
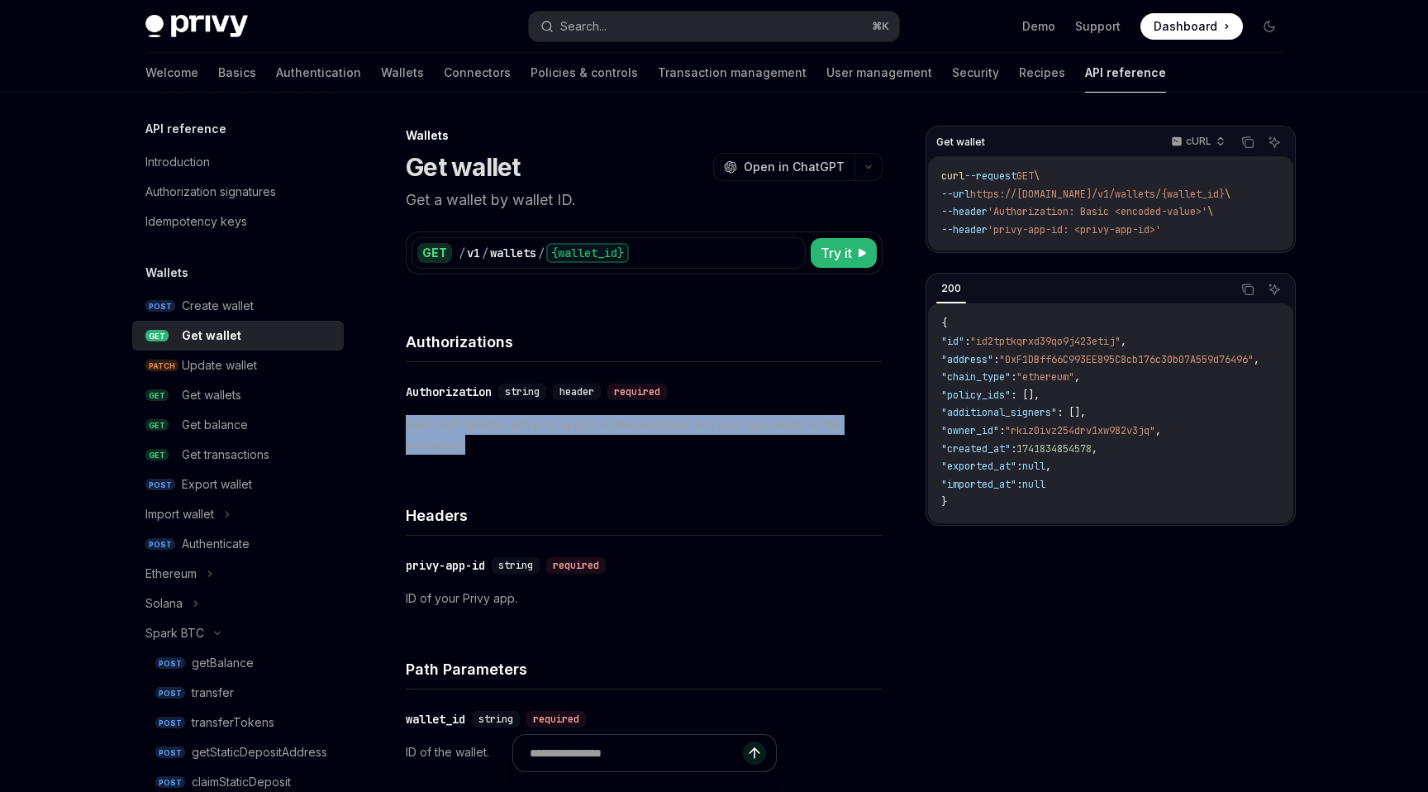
click at [634, 429] on p "Basic Auth header with your app ID as the username and your app secret as the p…" at bounding box center [644, 435] width 477 height 40
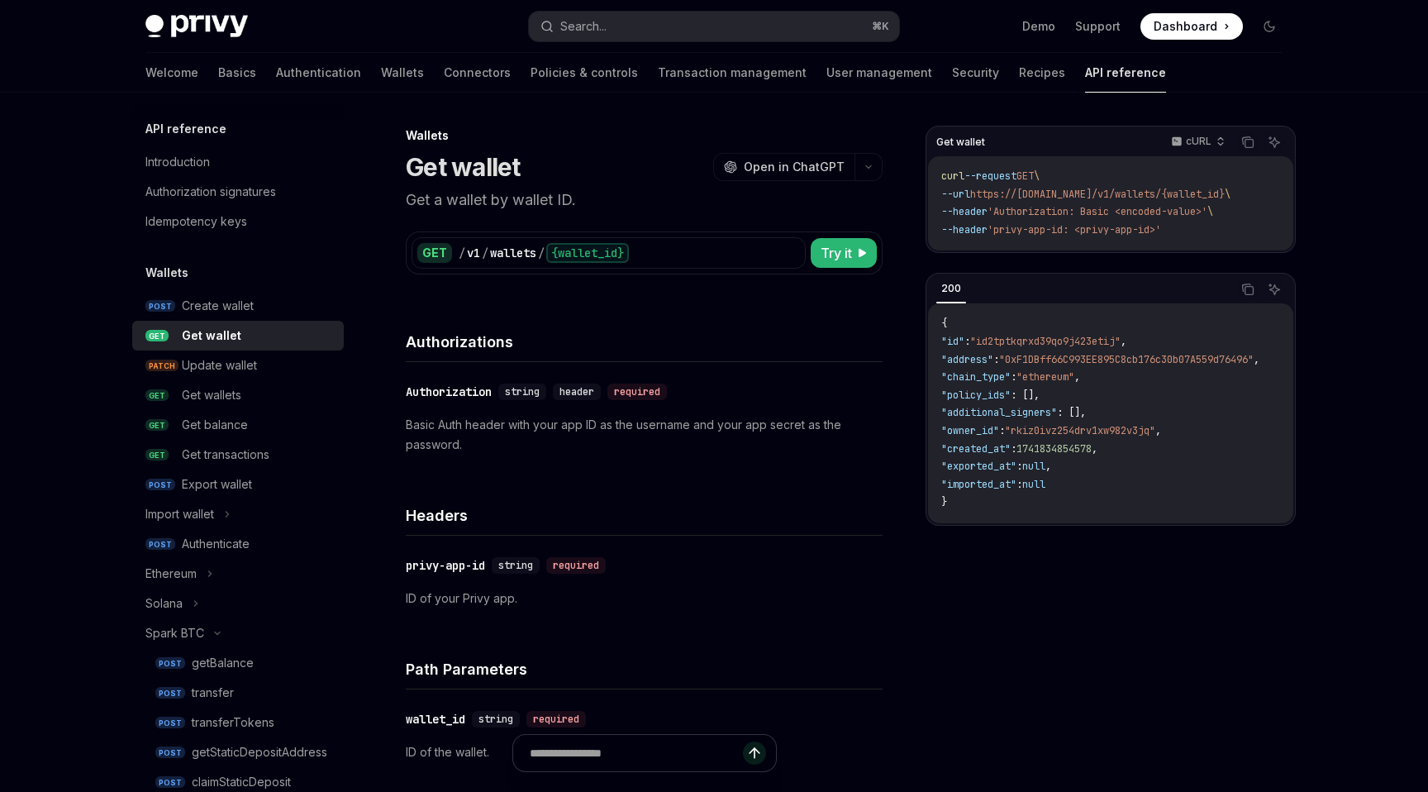
click at [634, 436] on p "Basic Auth header with your app ID as the username and your app secret as the p…" at bounding box center [644, 435] width 477 height 40
click at [634, 427] on p "Basic Auth header with your app ID as the username and your app secret as the p…" at bounding box center [644, 435] width 477 height 40
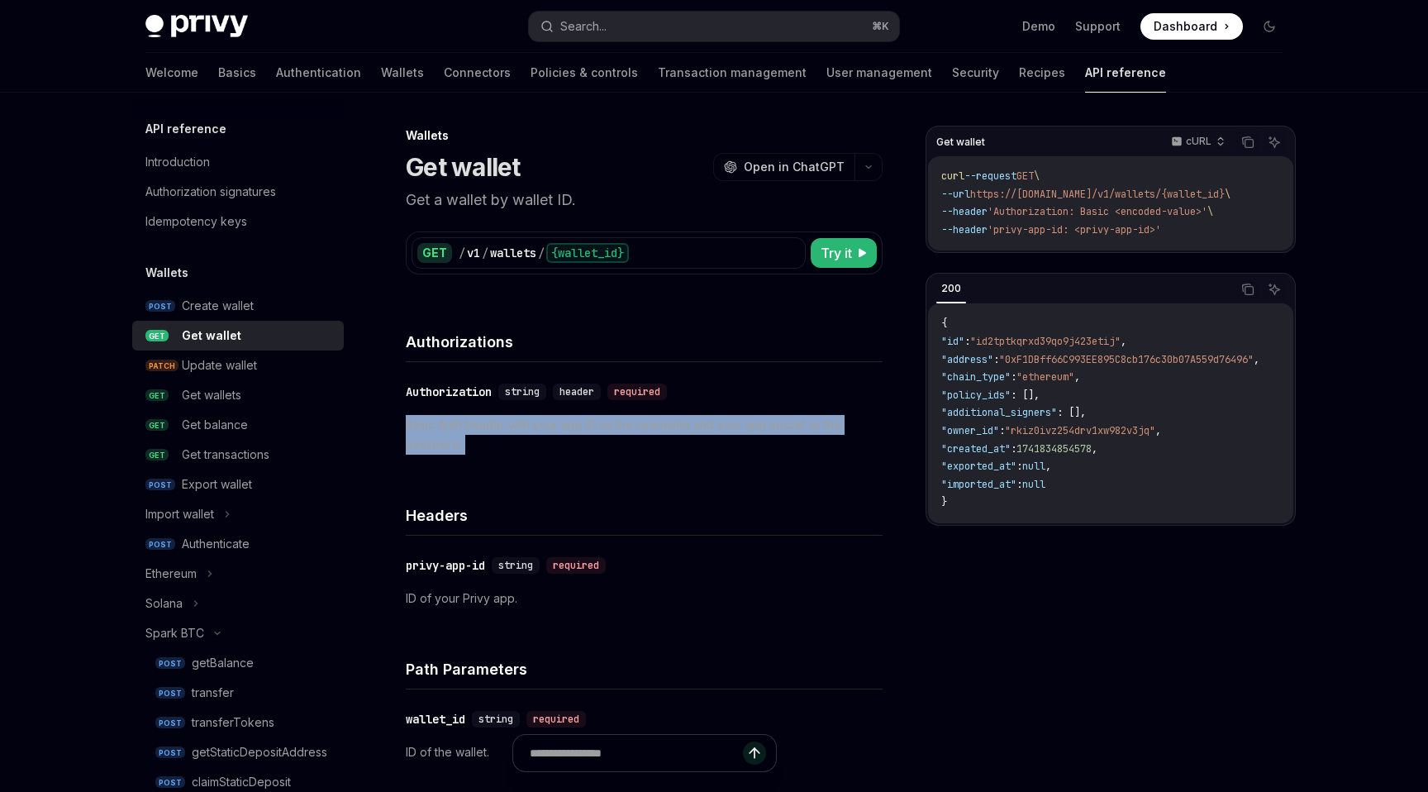
click at [634, 427] on p "Basic Auth header with your app ID as the username and your app secret as the p…" at bounding box center [644, 435] width 477 height 40
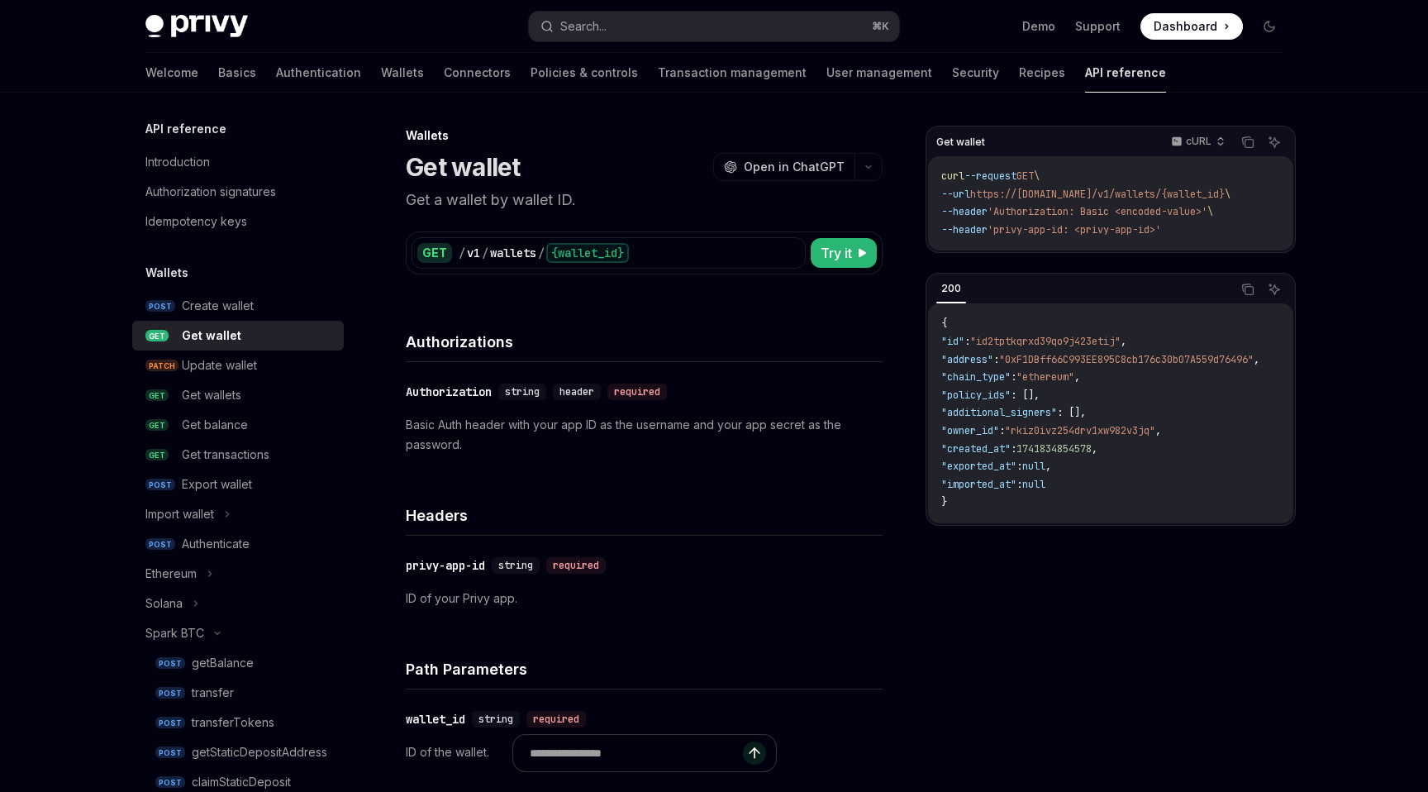
click at [634, 438] on p "Basic Auth header with your app ID as the username and your app secret as the p…" at bounding box center [644, 435] width 477 height 40
click at [634, 427] on p "Basic Auth header with your app ID as the username and your app secret as the p…" at bounding box center [644, 435] width 477 height 40
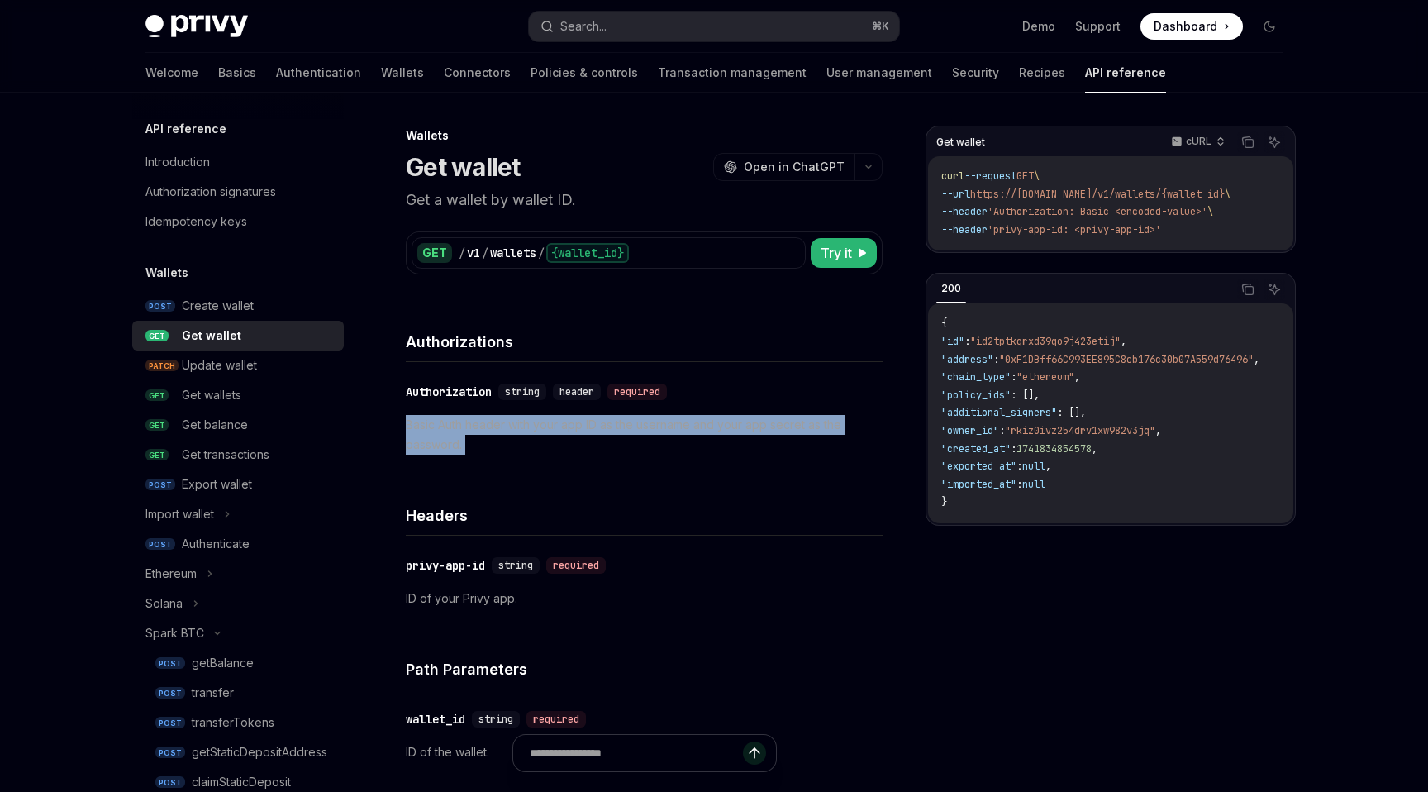
click at [634, 427] on p "Basic Auth header with your app ID as the username and your app secret as the p…" at bounding box center [644, 435] width 477 height 40
click at [634, 436] on p "Basic Auth header with your app ID as the username and your app secret as the p…" at bounding box center [644, 435] width 477 height 40
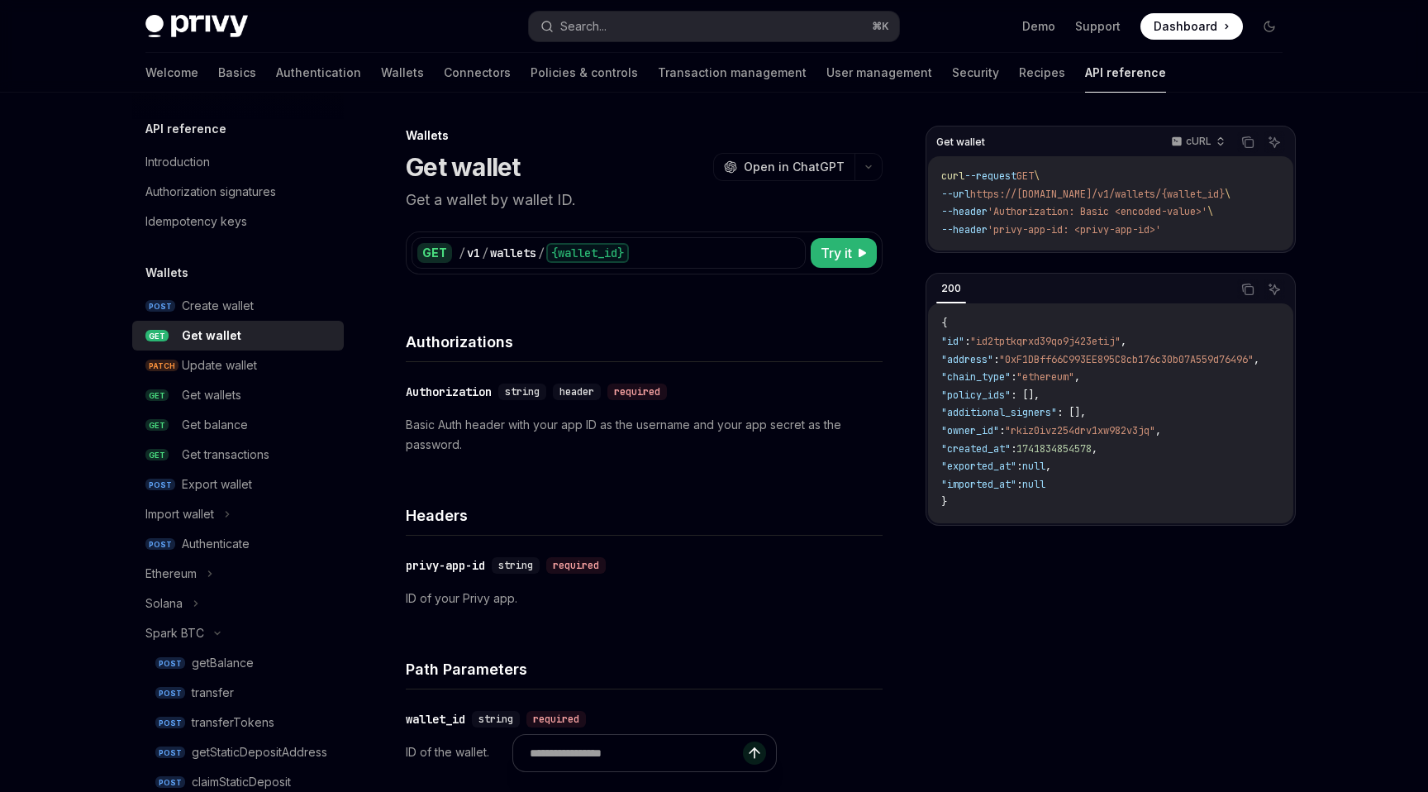
click at [634, 425] on p "Basic Auth header with your app ID as the username and your app secret as the p…" at bounding box center [644, 435] width 477 height 40
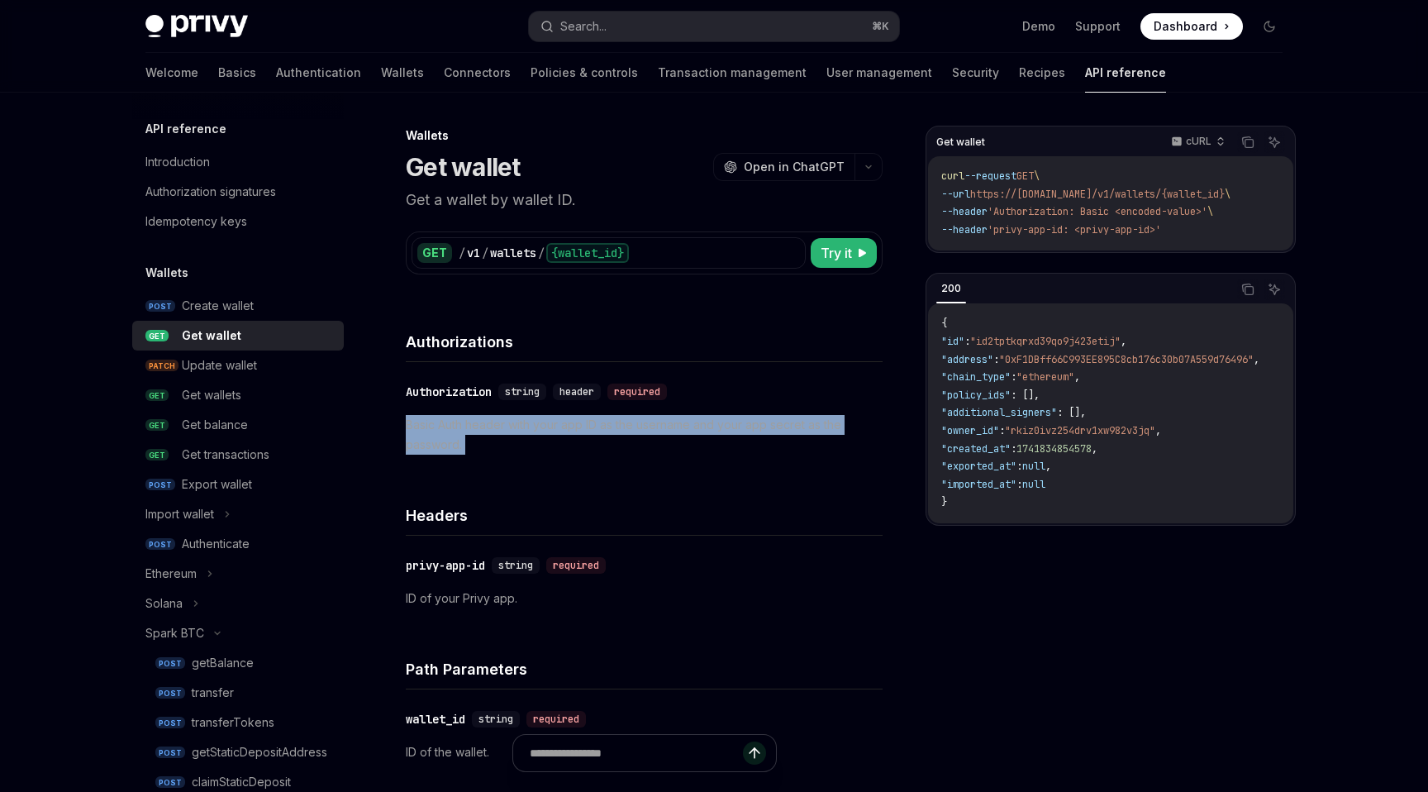
click at [634, 425] on p "Basic Auth header with your app ID as the username and your app secret as the p…" at bounding box center [644, 435] width 477 height 40
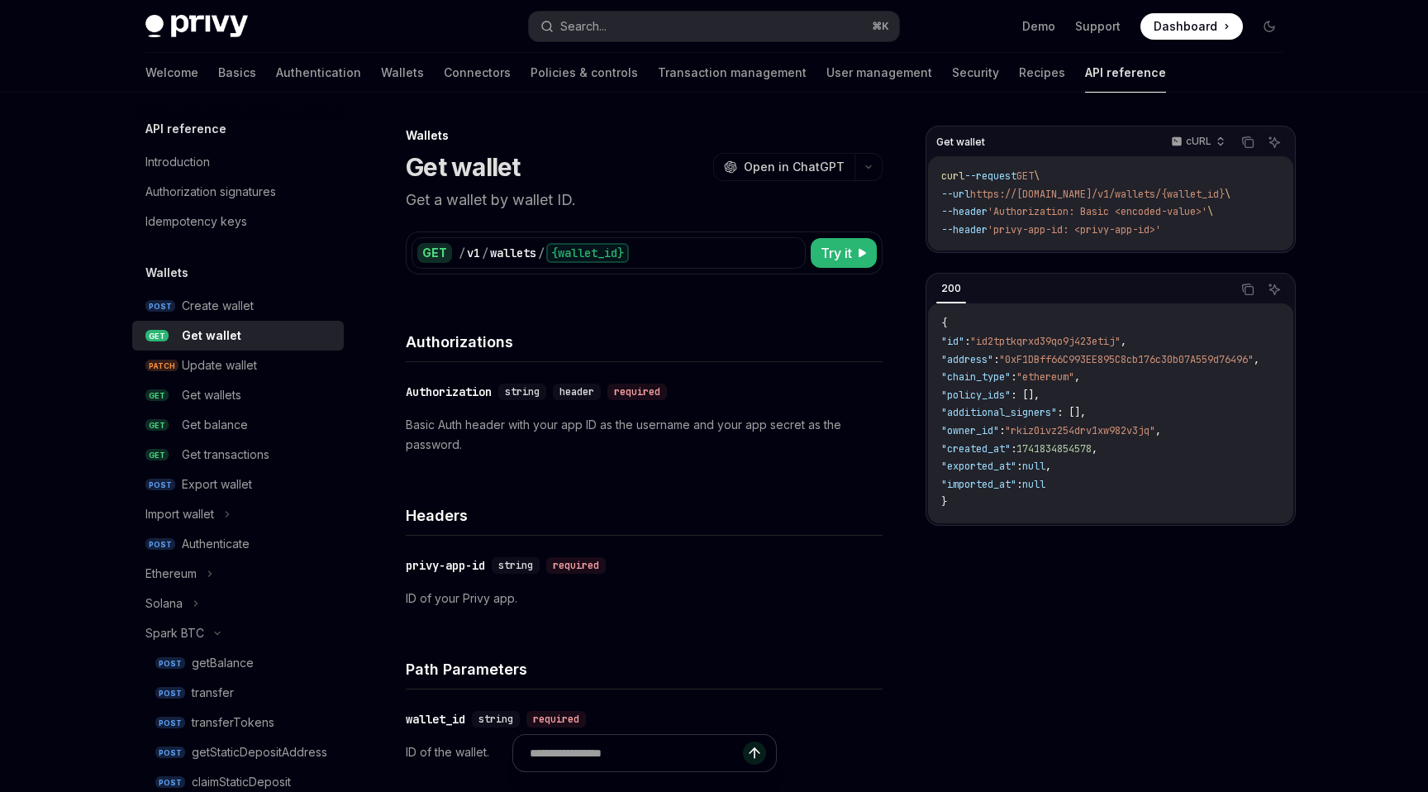
click at [634, 435] on p "Basic Auth header with your app ID as the username and your app secret as the p…" at bounding box center [644, 435] width 477 height 40
click at [634, 431] on p "Basic Auth header with your app ID as the username and your app secret as the p…" at bounding box center [644, 435] width 477 height 40
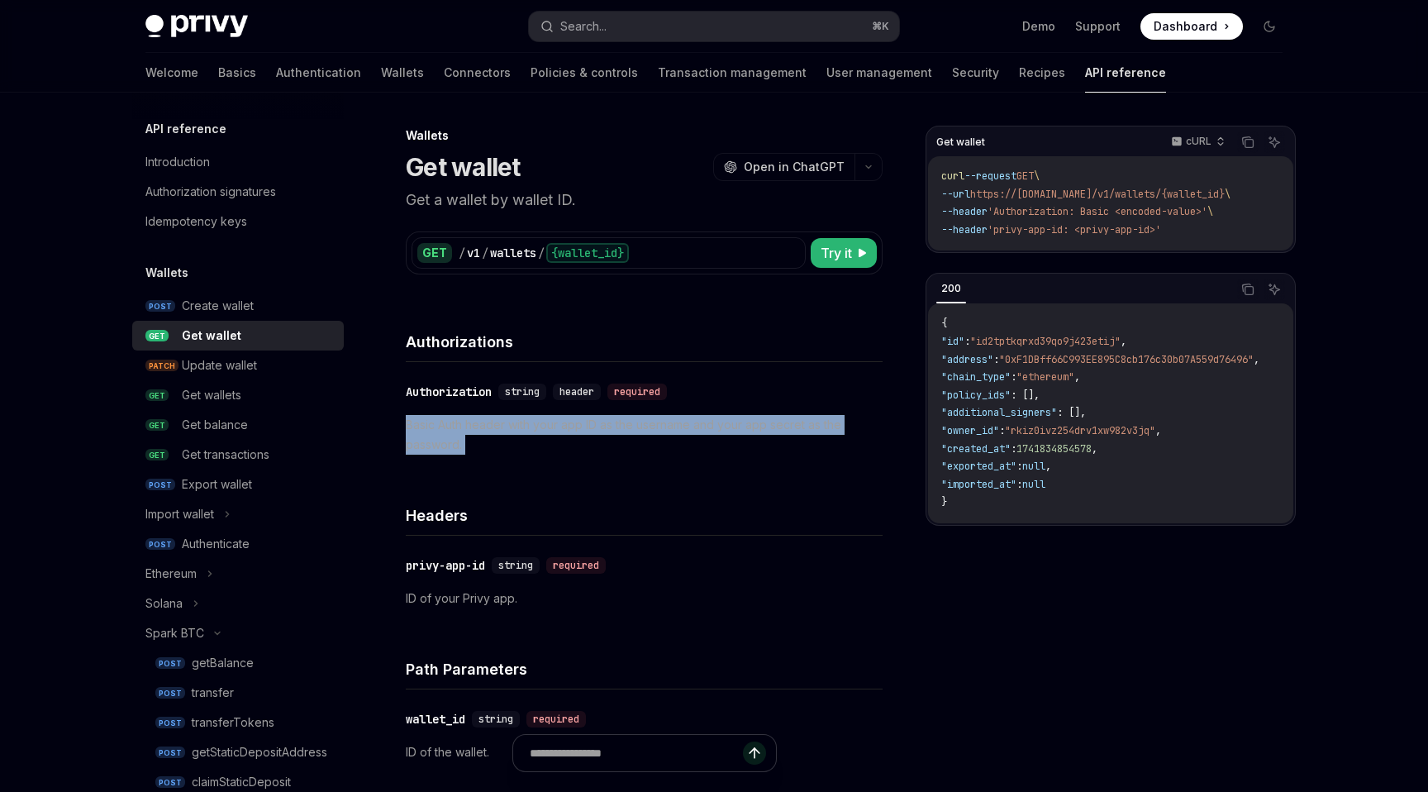
click at [634, 431] on p "Basic Auth header with your app ID as the username and your app secret as the p…" at bounding box center [644, 435] width 477 height 40
click at [634, 434] on p "Basic Auth header with your app ID as the username and your app secret as the p…" at bounding box center [644, 435] width 477 height 40
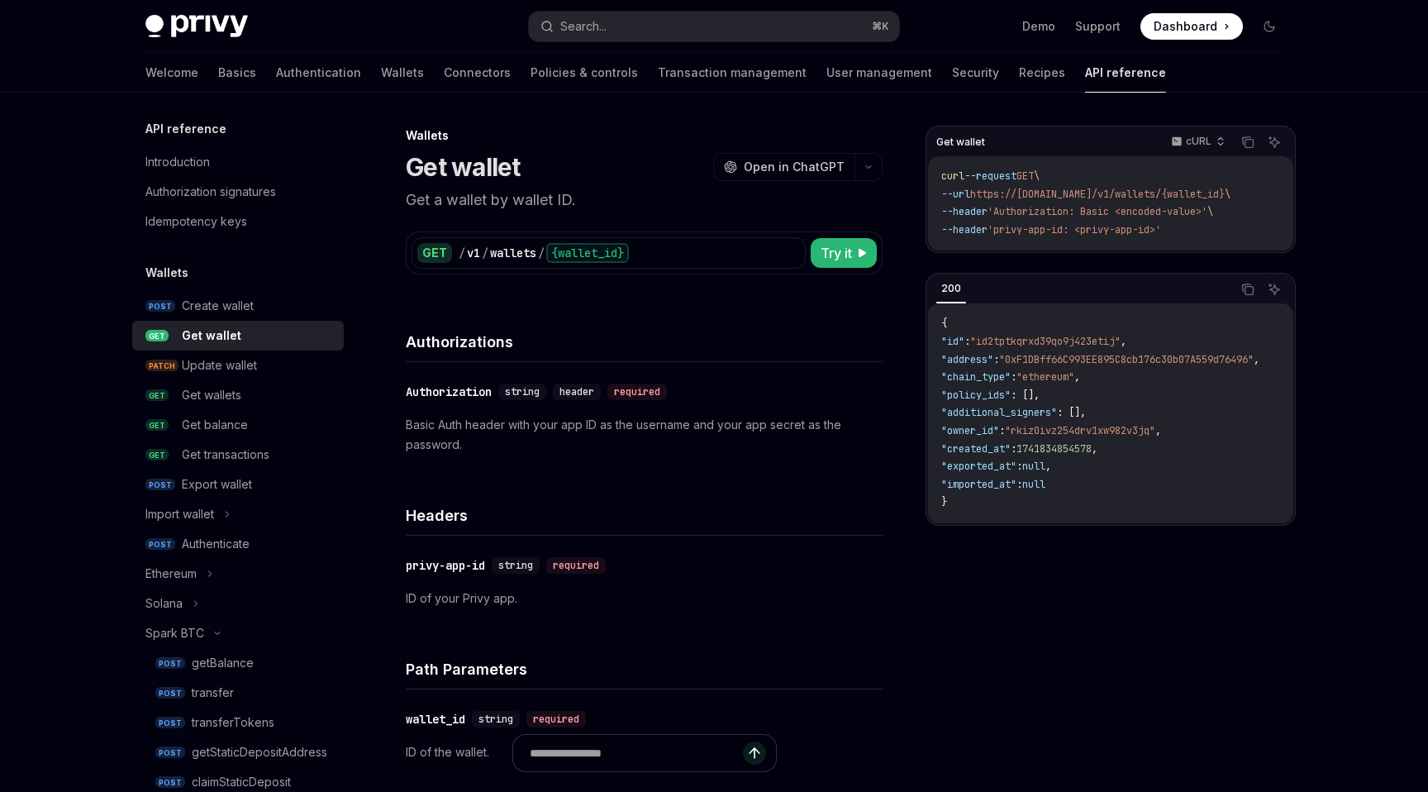
click at [634, 428] on p "Basic Auth header with your app ID as the username and your app secret as the p…" at bounding box center [644, 435] width 477 height 40
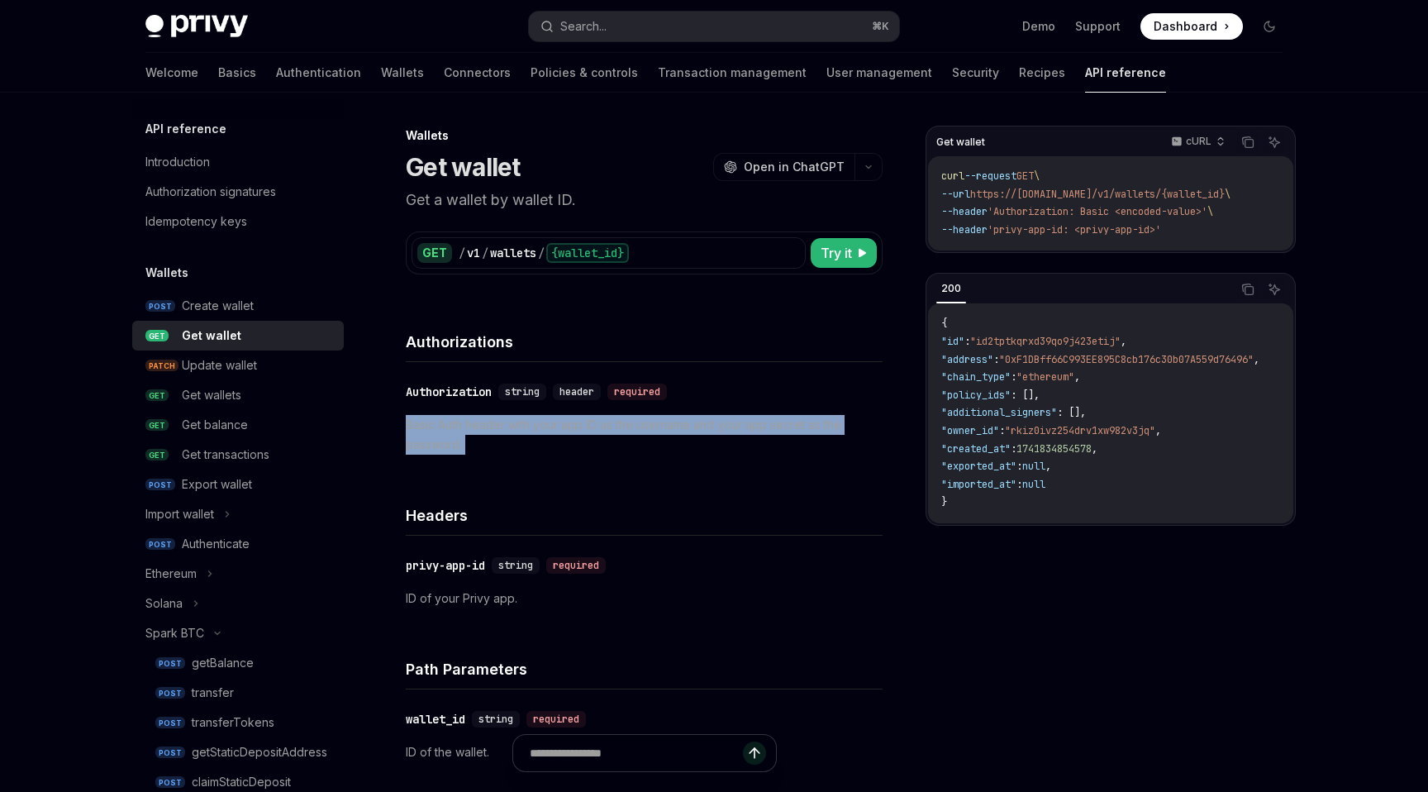
click at [634, 428] on p "Basic Auth header with your app ID as the username and your app secret as the p…" at bounding box center [644, 435] width 477 height 40
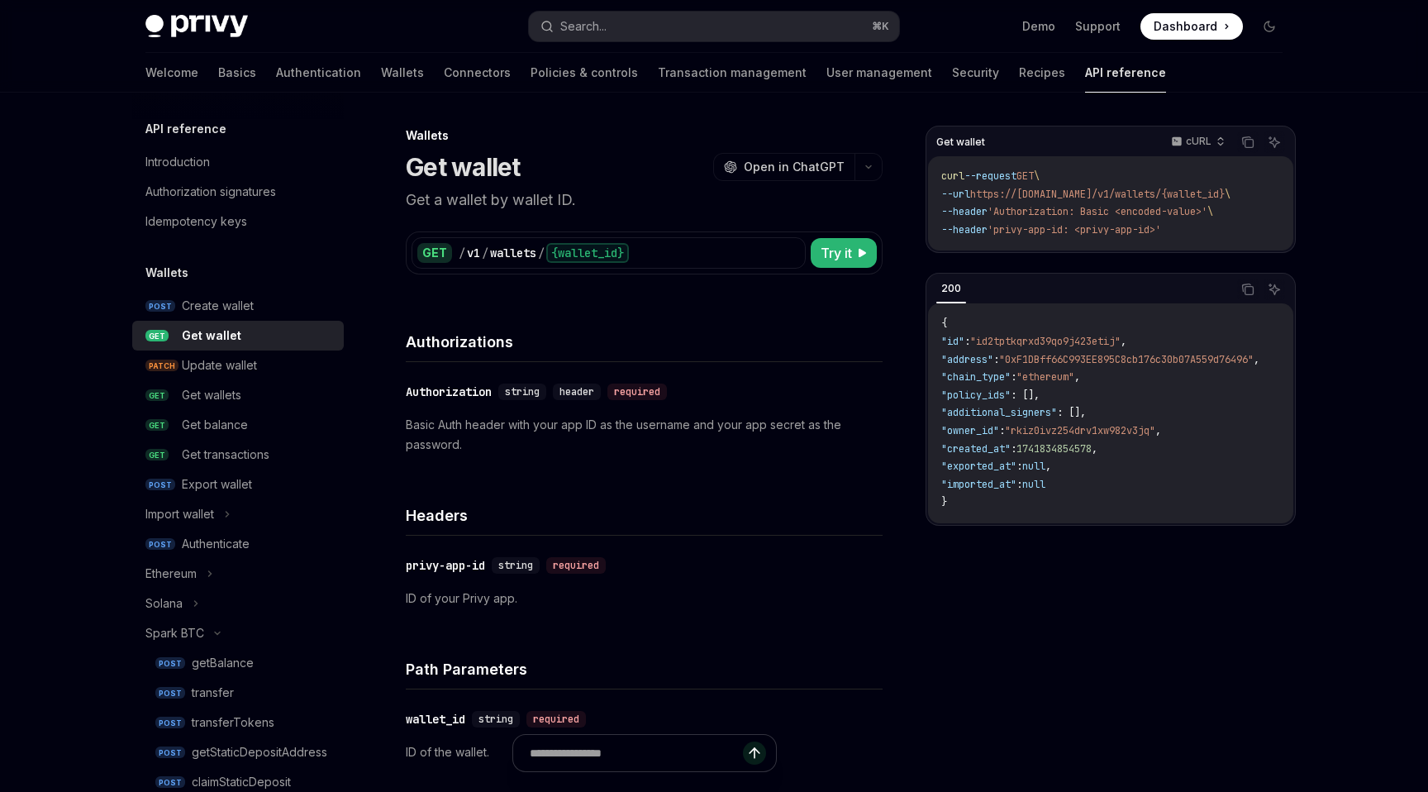
click at [634, 431] on p "Basic Auth header with your app ID as the username and your app secret as the p…" at bounding box center [644, 435] width 477 height 40
click at [634, 430] on p "Basic Auth header with your app ID as the username and your app secret as the p…" at bounding box center [644, 435] width 477 height 40
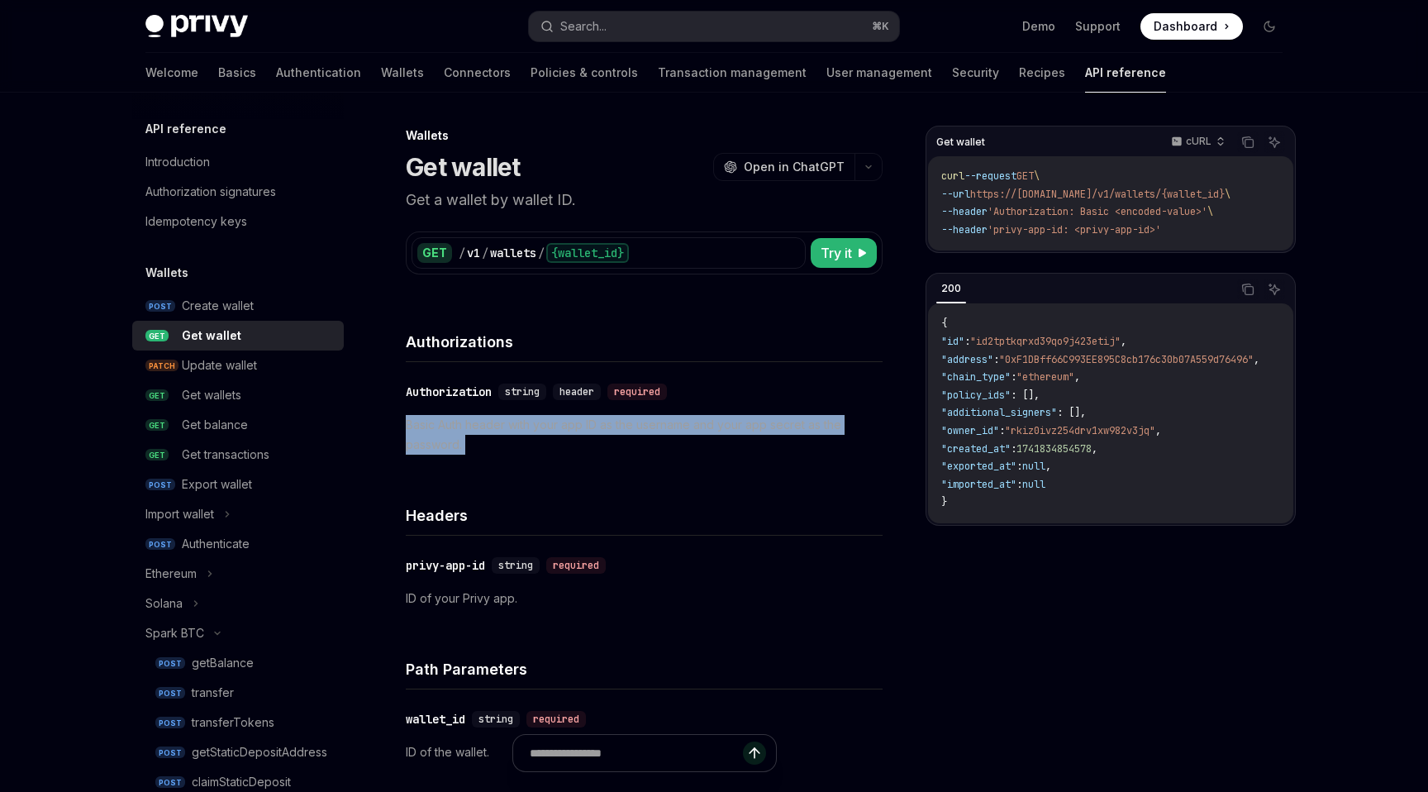
click at [634, 430] on p "Basic Auth header with your app ID as the username and your app secret as the p…" at bounding box center [644, 435] width 477 height 40
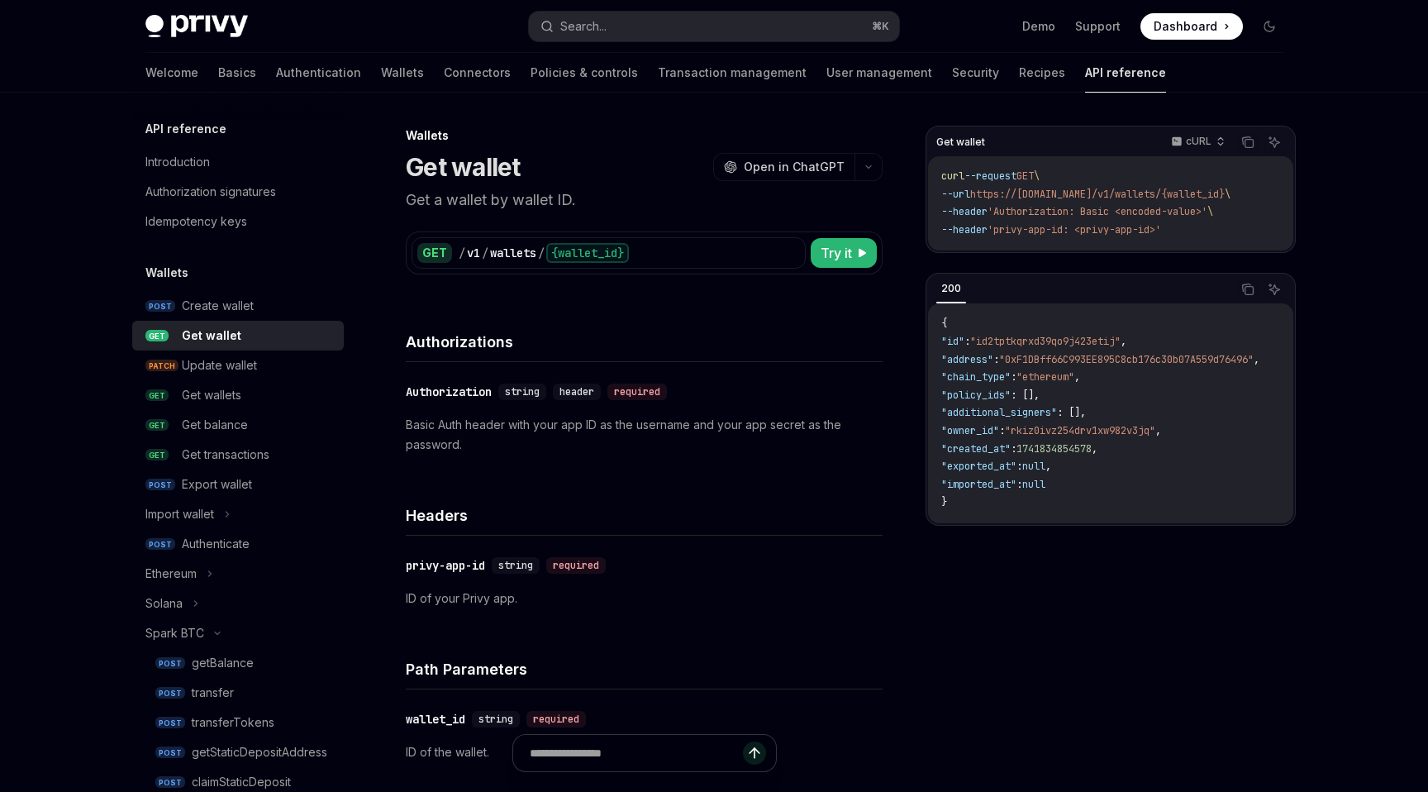
click at [634, 435] on p "Basic Auth header with your app ID as the username and your app secret as the p…" at bounding box center [644, 435] width 477 height 40
click at [634, 428] on p "Basic Auth header with your app ID as the username and your app secret as the p…" at bounding box center [644, 435] width 477 height 40
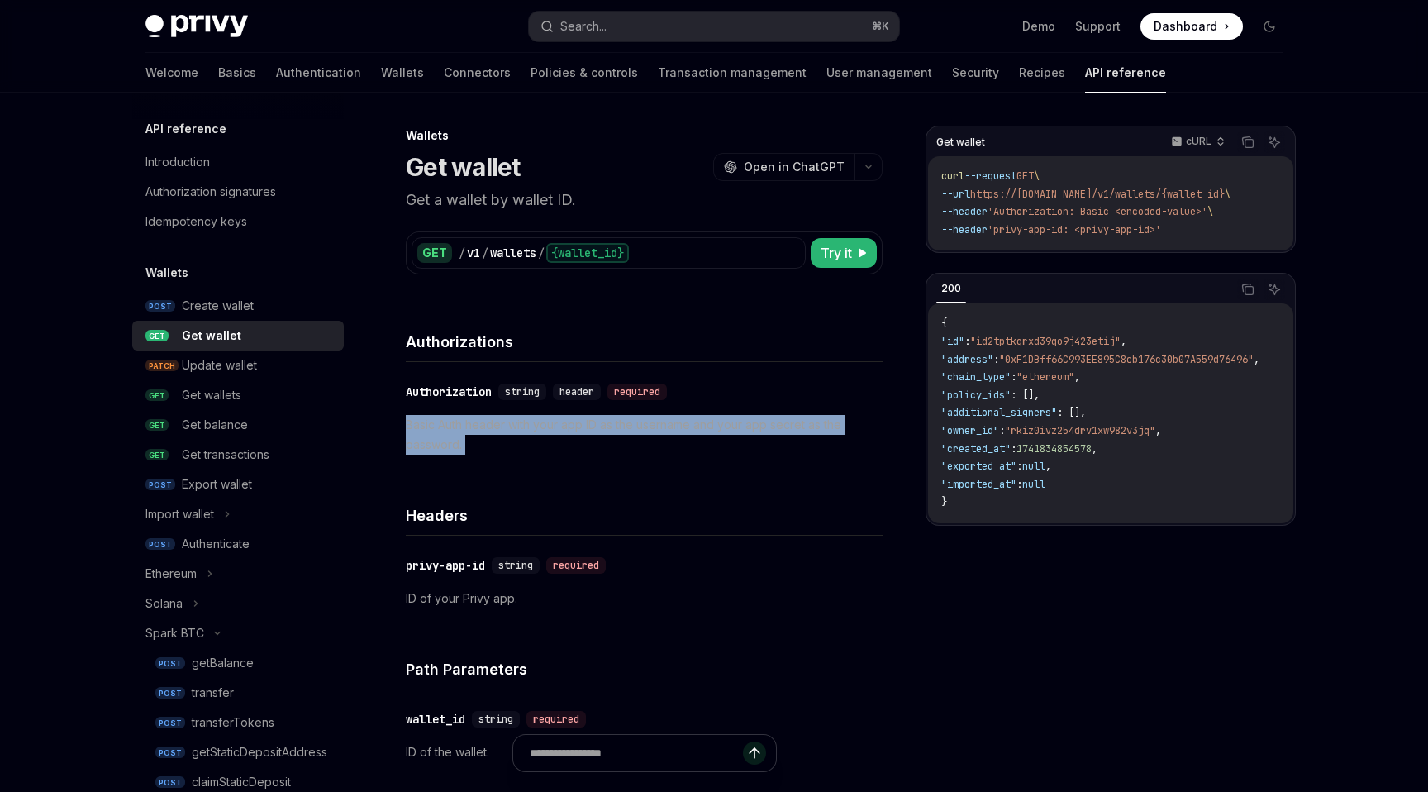
click at [634, 428] on p "Basic Auth header with your app ID as the username and your app secret as the p…" at bounding box center [644, 435] width 477 height 40
click at [634, 434] on p "Basic Auth header with your app ID as the username and your app secret as the p…" at bounding box center [644, 435] width 477 height 40
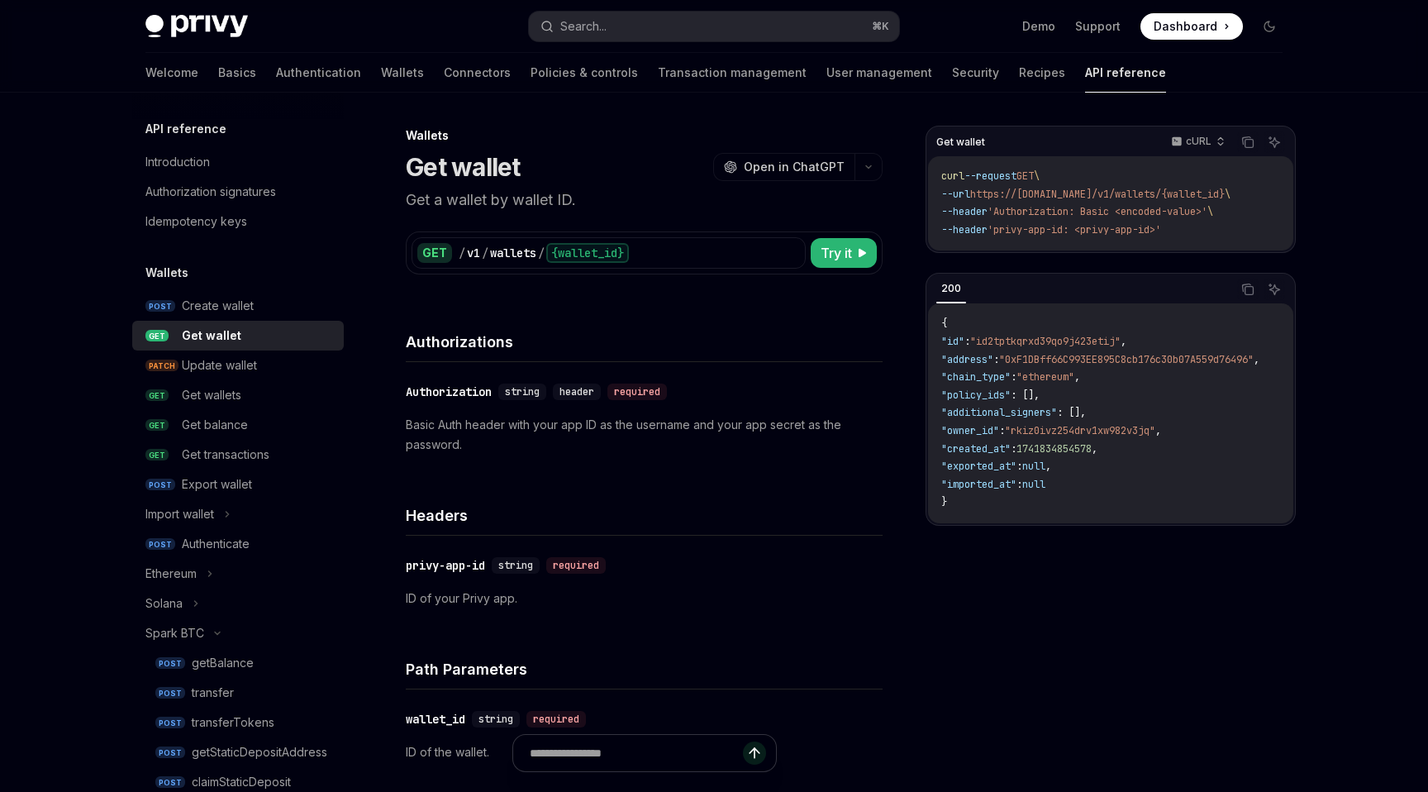
click at [613, 432] on p "Basic Auth header with your app ID as the username and your app secret as the p…" at bounding box center [644, 435] width 477 height 40
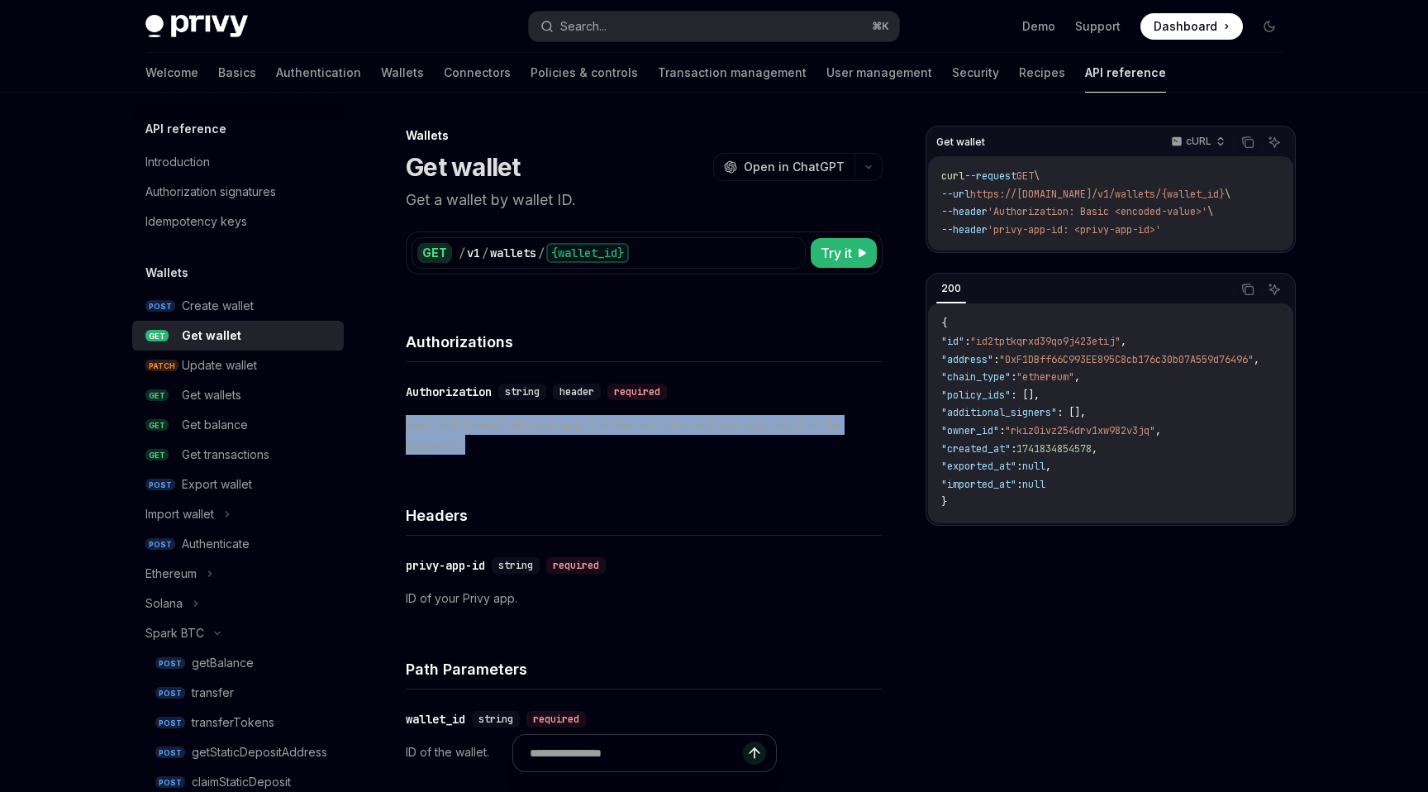
click at [613, 432] on p "Basic Auth header with your app ID as the username and your app secret as the p…" at bounding box center [644, 435] width 477 height 40
click at [613, 436] on p "Basic Auth header with your app ID as the username and your app secret as the p…" at bounding box center [644, 435] width 477 height 40
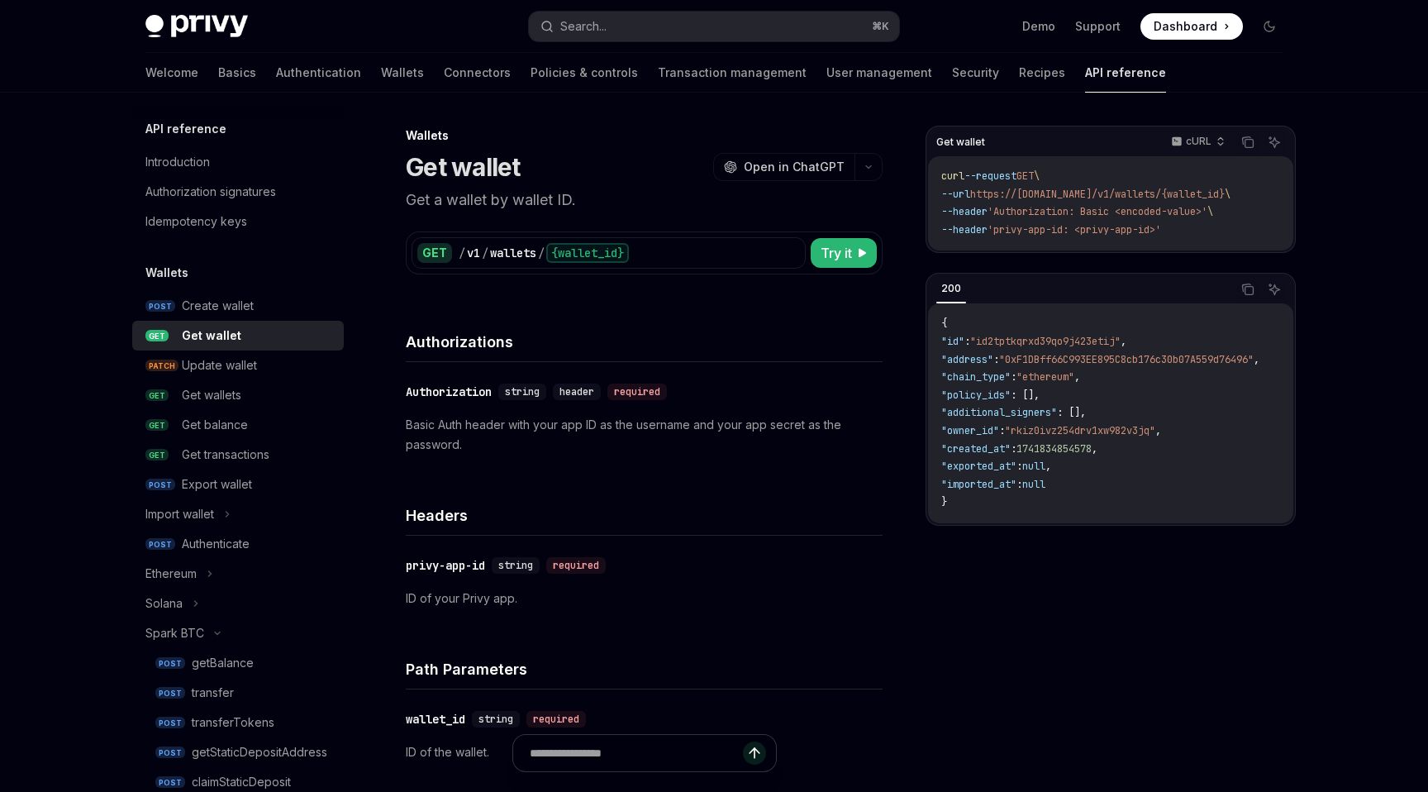
click at [613, 428] on p "Basic Auth header with your app ID as the username and your app secret as the p…" at bounding box center [644, 435] width 477 height 40
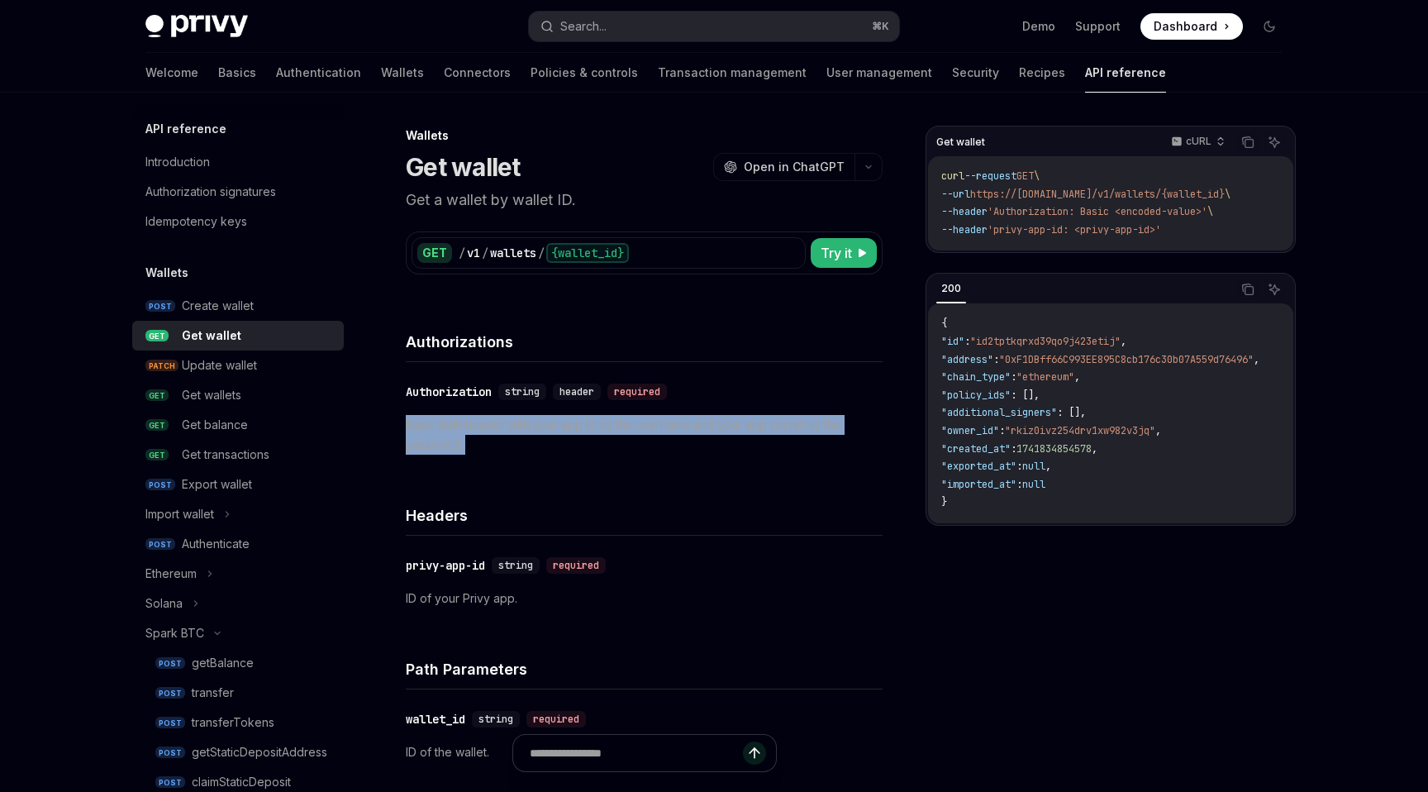
click at [613, 428] on p "Basic Auth header with your app ID as the username and your app secret as the p…" at bounding box center [644, 435] width 477 height 40
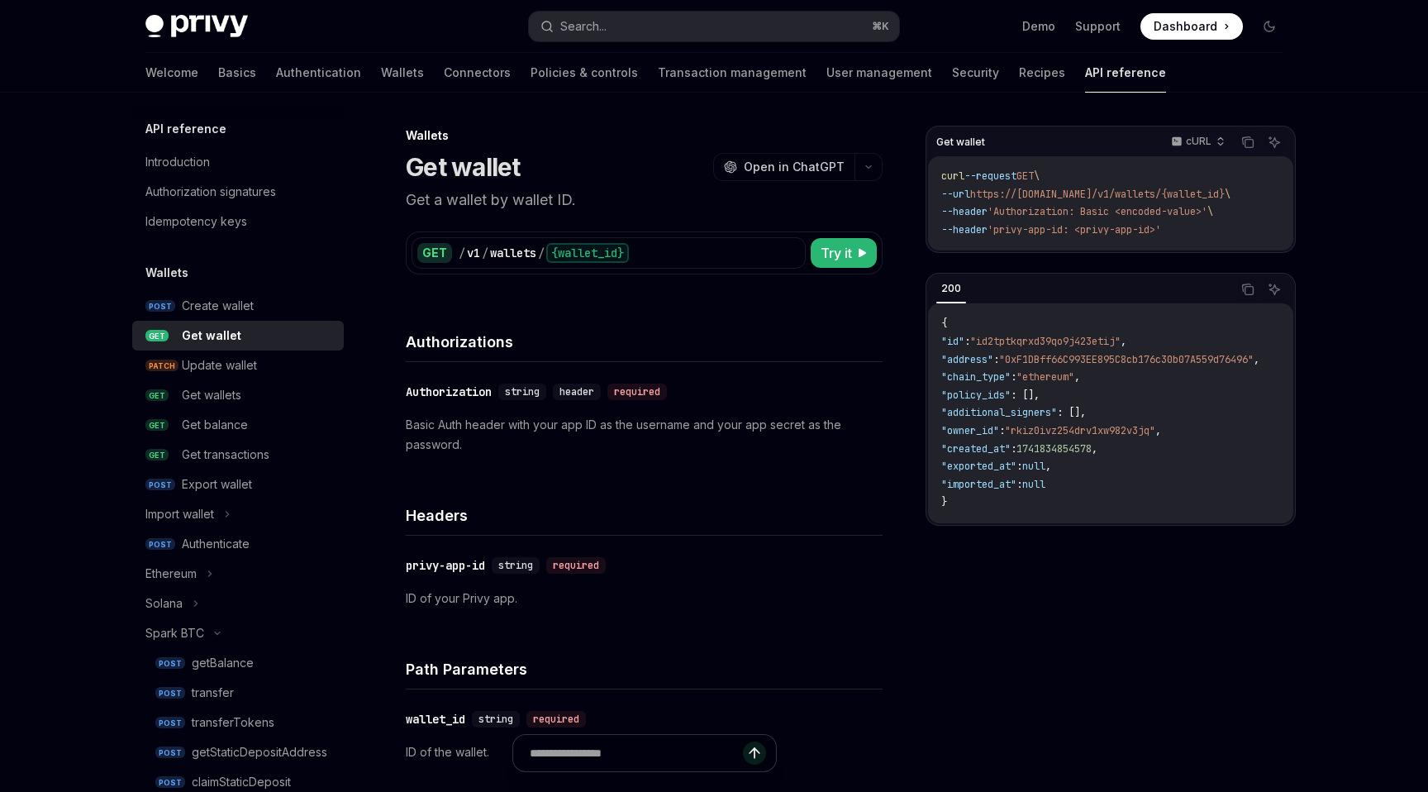
click at [613, 437] on p "Basic Auth header with your app ID as the username and your app secret as the p…" at bounding box center [644, 435] width 477 height 40
click at [613, 431] on p "Basic Auth header with your app ID as the username and your app secret as the p…" at bounding box center [644, 435] width 477 height 40
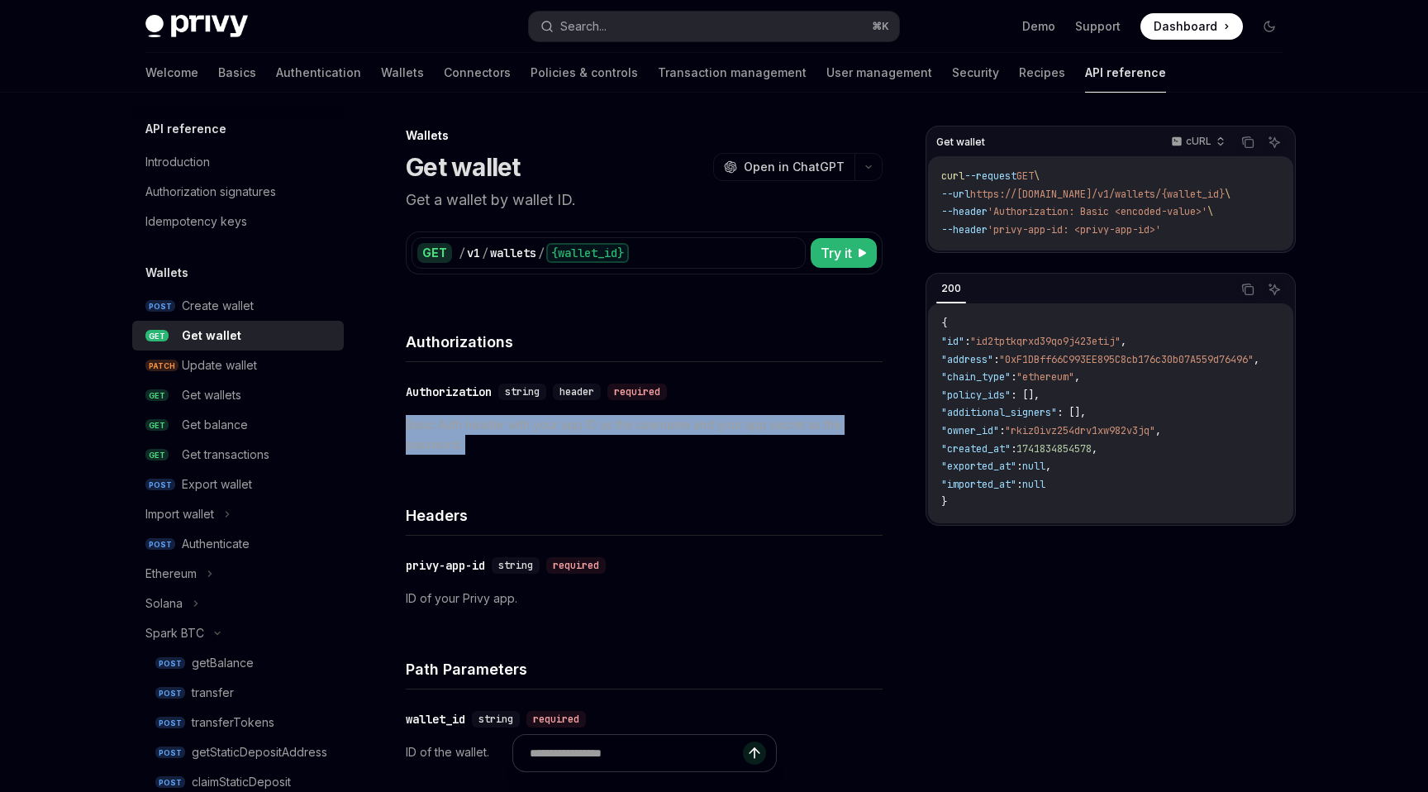
click at [613, 431] on p "Basic Auth header with your app ID as the username and your app secret as the p…" at bounding box center [644, 435] width 477 height 40
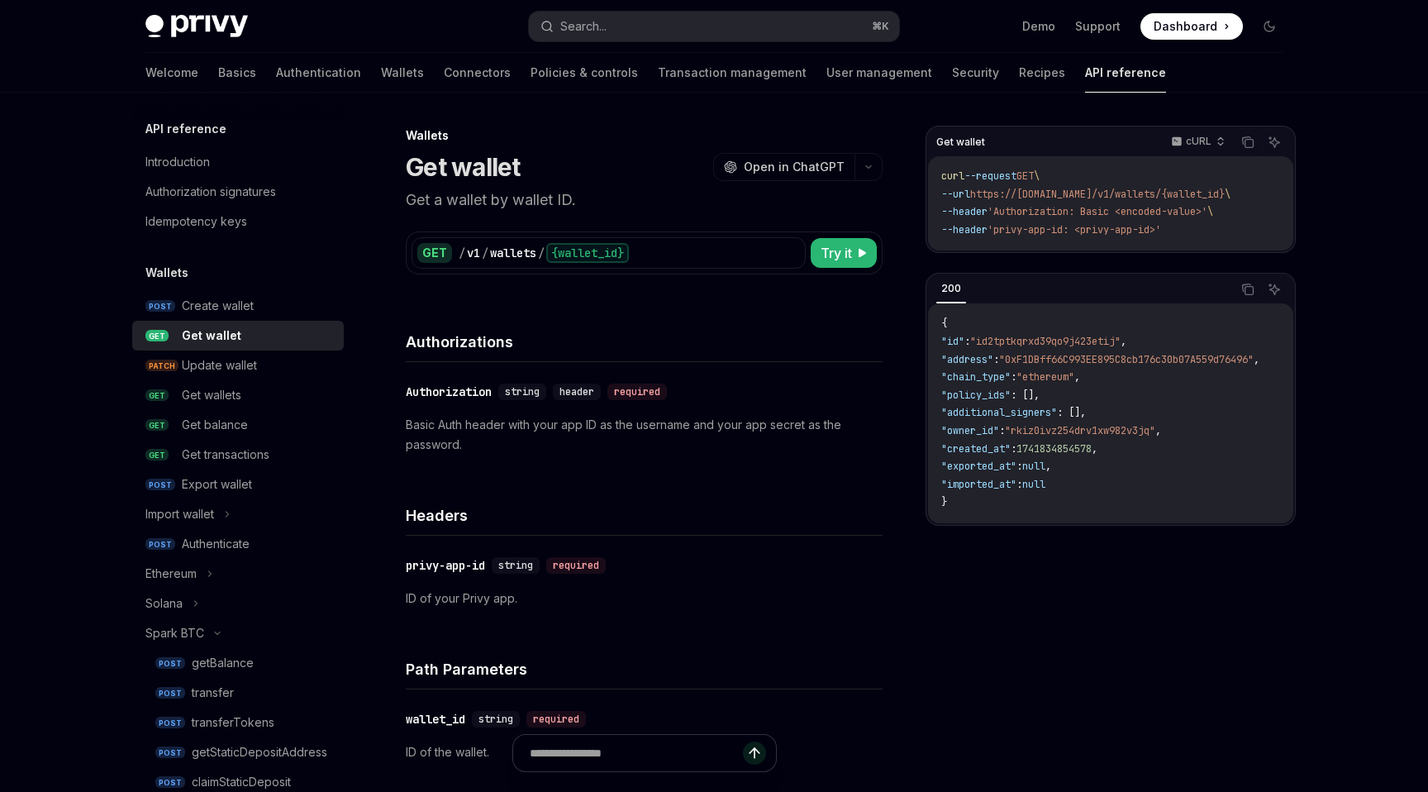
click at [613, 436] on p "Basic Auth header with your app ID as the username and your app secret as the p…" at bounding box center [644, 435] width 477 height 40
